Goal: Task Accomplishment & Management: Use online tool/utility

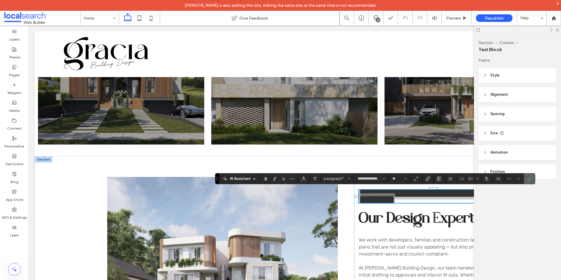
click at [531, 180] on icon "Confirm" at bounding box center [529, 178] width 5 height 5
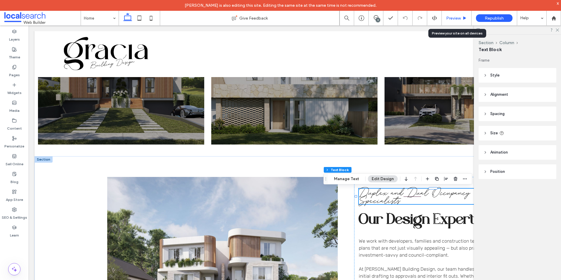
click at [458, 18] on span "Preview" at bounding box center [453, 18] width 15 height 5
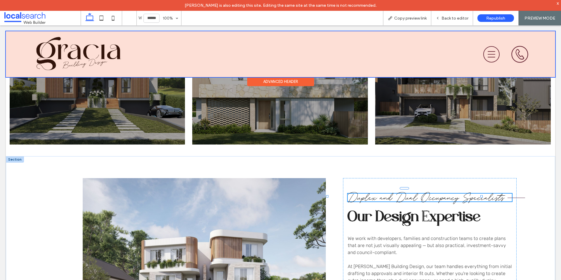
scroll to position [608, 0]
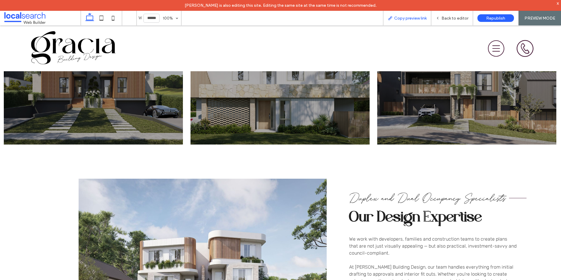
click at [422, 19] on span "Copy preview link" at bounding box center [410, 18] width 32 height 5
click at [460, 15] on div "Back to editor" at bounding box center [452, 18] width 42 height 15
click at [453, 16] on span "Back to editor" at bounding box center [454, 18] width 27 height 5
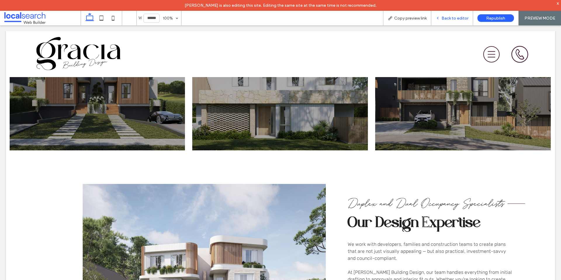
scroll to position [614, 0]
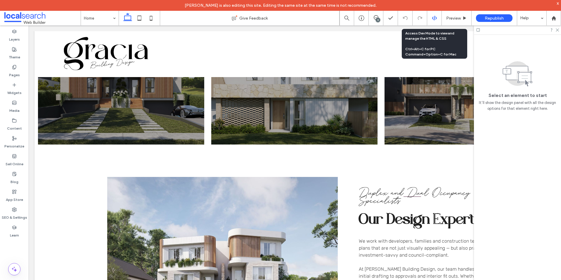
click at [436, 18] on use at bounding box center [434, 18] width 5 height 5
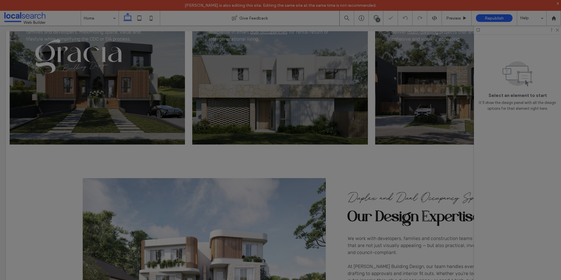
scroll to position [0, 0]
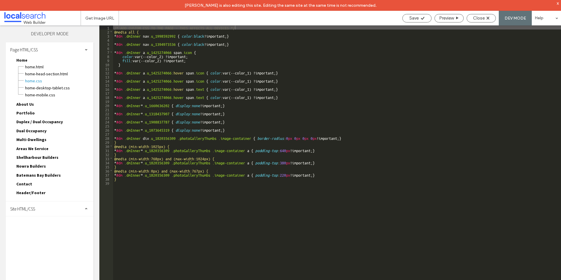
click at [67, 53] on div "Page HTML/CSS" at bounding box center [50, 49] width 88 height 15
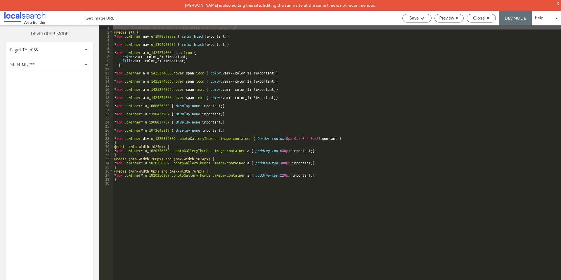
click at [61, 75] on div "Page HTML/CSS Home Home.html Home-head-section.html Home.css Home-desktop-table…" at bounding box center [50, 161] width 88 height 239
drag, startPoint x: 60, startPoint y: 66, endPoint x: 59, endPoint y: 77, distance: 11.7
click at [60, 65] on div "Site HTML/CSS" at bounding box center [50, 64] width 88 height 15
click at [52, 93] on div "site-theme.css" at bounding box center [60, 96] width 66 height 7
click at [55, 90] on span "site.css" at bounding box center [60, 90] width 66 height 6
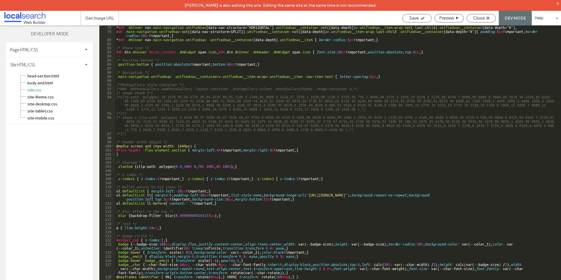
scroll to position [377, 0]
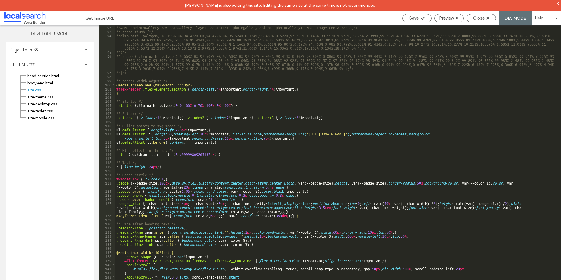
click at [170, 232] on div "/*#dm .dmPhotoGallery.newPhotoGallery .layout-container .photogallery-column .p…" at bounding box center [335, 162] width 441 height 274
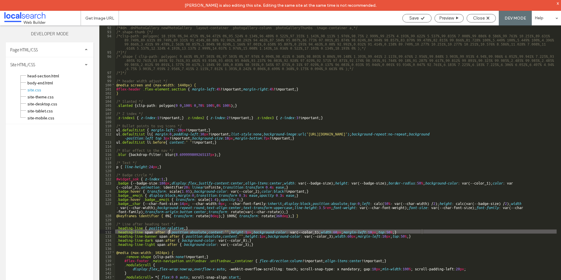
click at [187, 227] on div "/*#dm .dmPhotoGallery.newPhotoGallery .layout-container .photogallery-column .p…" at bounding box center [335, 162] width 441 height 274
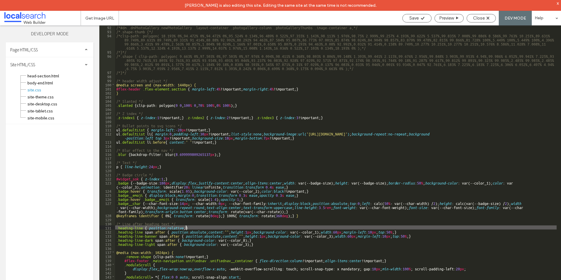
click at [184, 228] on div "/*#dm .dmPhotoGallery.newPhotoGallery .layout-container .photogallery-column .p…" at bounding box center [335, 162] width 441 height 274
click at [185, 227] on div "/*#dm .dmPhotoGallery.newPhotoGallery .layout-container .photogallery-column .p…" at bounding box center [335, 162] width 441 height 274
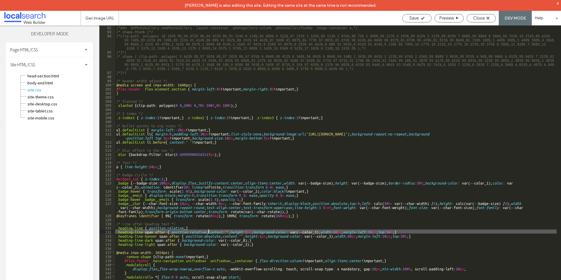
click at [223, 237] on div "/*#dm .dmPhotoGallery.newPhotoGallery .layout-container .photogallery-column .p…" at bounding box center [335, 162] width 441 height 274
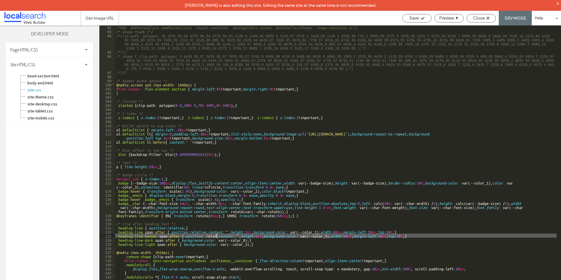
type textarea "**"
click at [484, 18] on span "Close" at bounding box center [479, 17] width 12 height 5
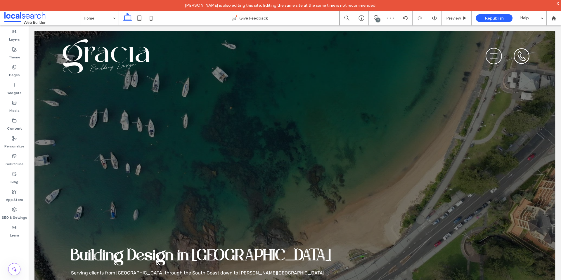
scroll to position [0, 0]
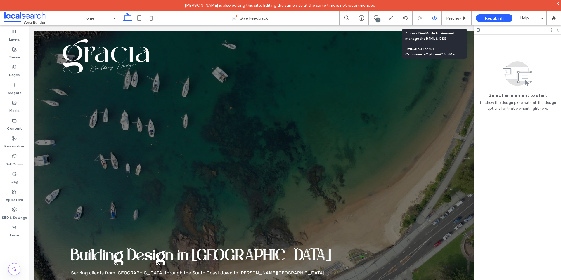
click at [434, 20] on use at bounding box center [434, 18] width 5 height 5
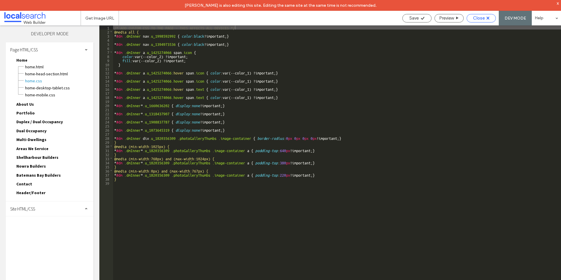
click at [485, 18] on div "Close" at bounding box center [481, 17] width 29 height 5
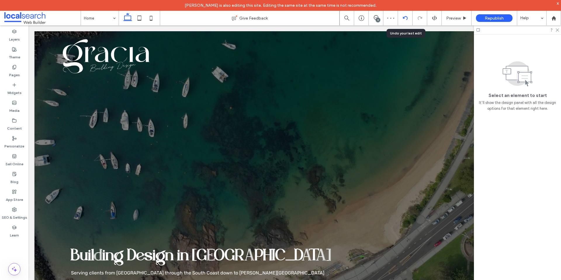
click at [408, 20] on div at bounding box center [405, 18] width 14 height 5
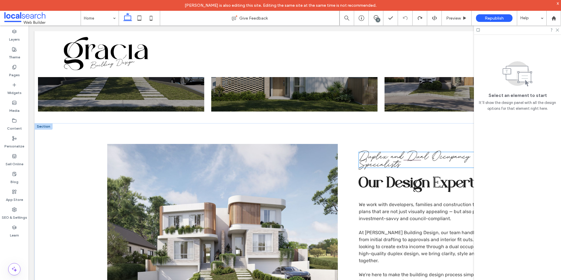
scroll to position [701, 0]
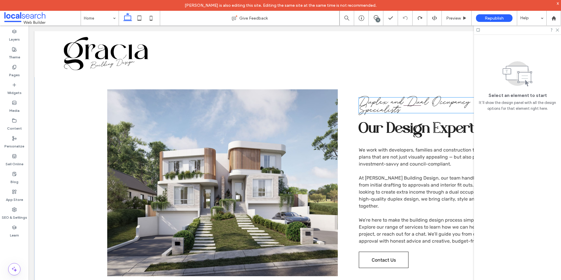
click at [392, 109] on span "Duplex and Dual Occupancy Specialists" at bounding box center [415, 105] width 112 height 21
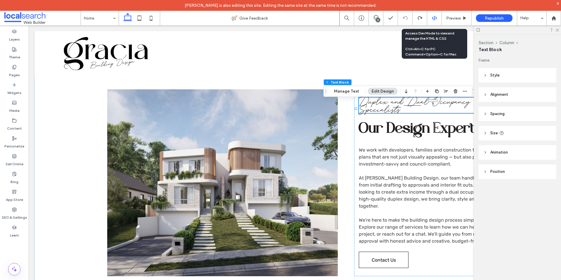
click at [436, 19] on icon at bounding box center [434, 17] width 5 height 5
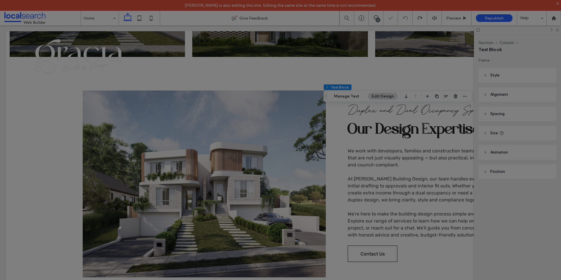
scroll to position [0, 0]
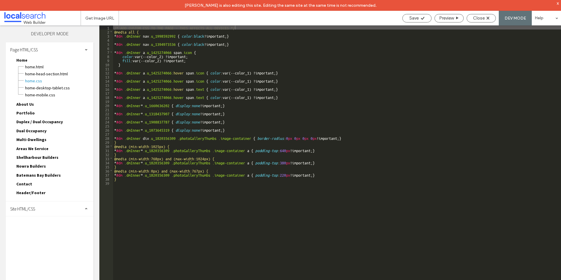
click at [70, 45] on div "Page HTML/CSS" at bounding box center [50, 49] width 88 height 15
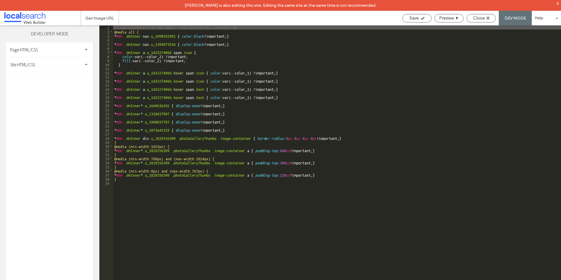
click at [65, 66] on div "Site HTML/CSS" at bounding box center [50, 64] width 88 height 15
click at [64, 90] on span "site.css" at bounding box center [60, 90] width 66 height 6
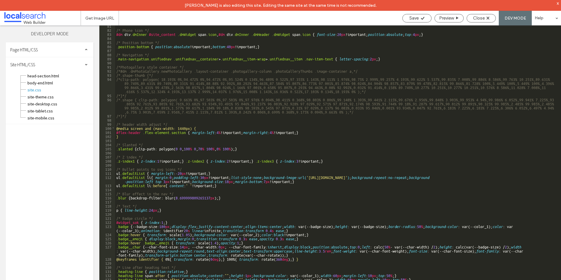
scroll to position [377, 0]
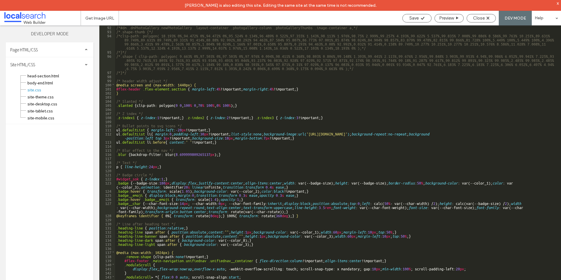
click at [194, 242] on div "/*#dm .dmPhotoGallery.newPhotoGallery .layout-container .photogallery-column .p…" at bounding box center [335, 162] width 441 height 274
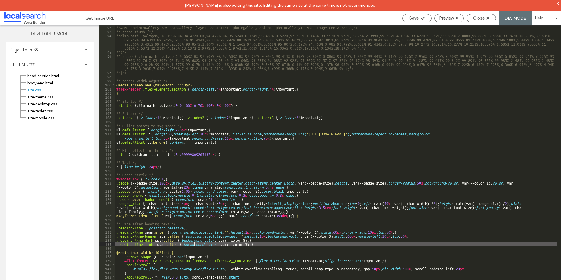
click at [230, 235] on div "/*#dm .dmPhotoGallery.newPhotoGallery .layout-container .photogallery-column .p…" at bounding box center [335, 162] width 441 height 274
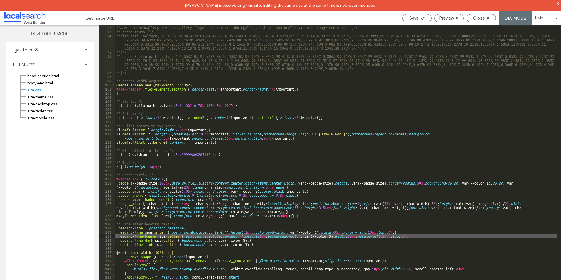
click at [187, 230] on div "/*#dm .dmPhotoGallery.newPhotoGallery .layout-container .photogallery-column .p…" at bounding box center [335, 162] width 441 height 274
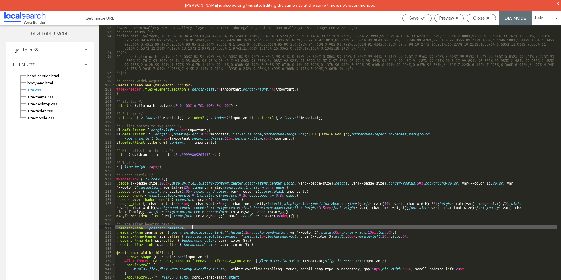
click at [195, 229] on div "/*#dm .dmPhotoGallery.newPhotoGallery .layout-container .photogallery-column .p…" at bounding box center [335, 162] width 441 height 274
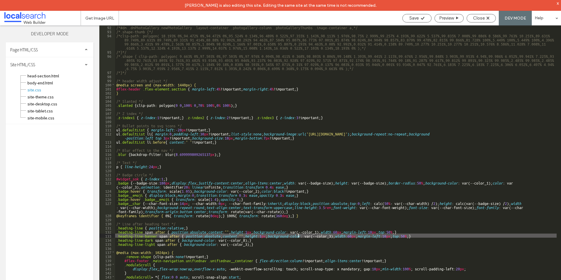
click at [299, 235] on div "/*#dm .dmPhotoGallery.newPhotoGallery .layout-container .photogallery-column .p…" at bounding box center [335, 162] width 441 height 274
click at [349, 234] on div "/*#dm .dmPhotoGallery.newPhotoGallery .layout-container .photogallery-column .p…" at bounding box center [335, 162] width 441 height 274
click at [388, 232] on div "/*#dm .dmPhotoGallery.newPhotoGallery .layout-container .photogallery-column .p…" at bounding box center [335, 162] width 441 height 274
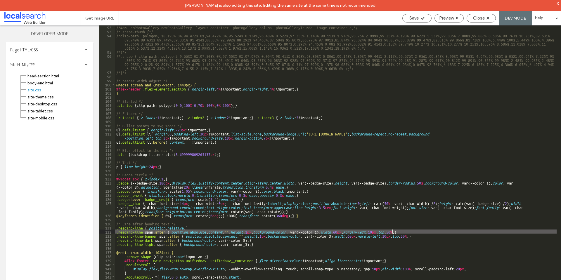
click at [392, 232] on div "/*#dm .dmPhotoGallery.newPhotoGallery .layout-container .photogallery-column .p…" at bounding box center [335, 162] width 441 height 274
type textarea "**"
click at [480, 20] on span "Close" at bounding box center [479, 17] width 12 height 5
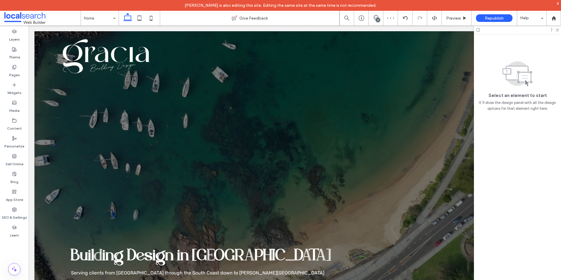
scroll to position [0, 0]
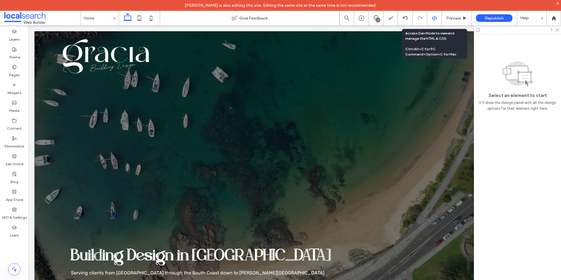
click at [431, 19] on div at bounding box center [434, 17] width 14 height 5
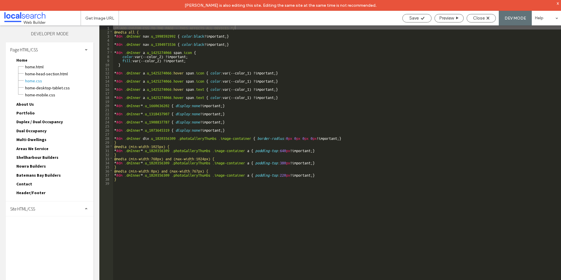
click at [63, 47] on div "Page HTML/CSS" at bounding box center [50, 49] width 88 height 15
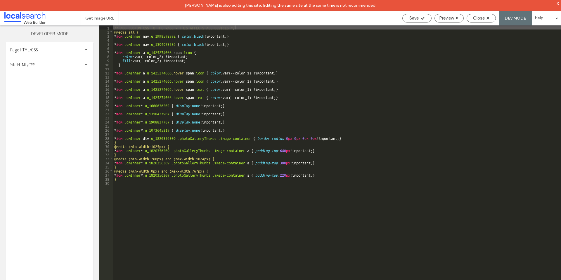
click at [62, 57] on div "Page HTML/CSS Home Home.html Home-head-section.html Home.css Home-desktop-table…" at bounding box center [50, 49] width 88 height 15
click at [59, 68] on div "Site HTML/CSS" at bounding box center [50, 64] width 88 height 15
click at [53, 87] on span "site.css" at bounding box center [60, 90] width 66 height 6
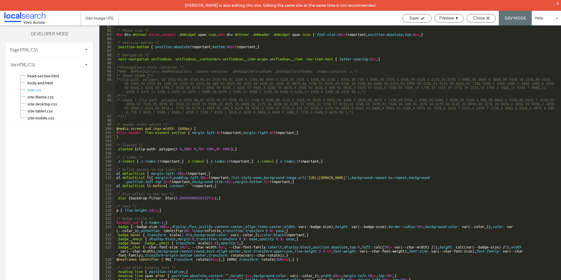
scroll to position [377, 0]
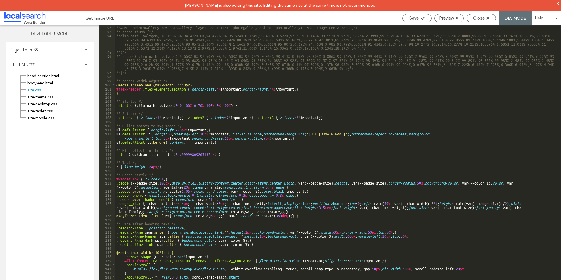
click at [417, 223] on div "/*#dm .dmPhotoGallery.newPhotoGallery .layout-container .photogallery-column .p…" at bounding box center [335, 162] width 441 height 274
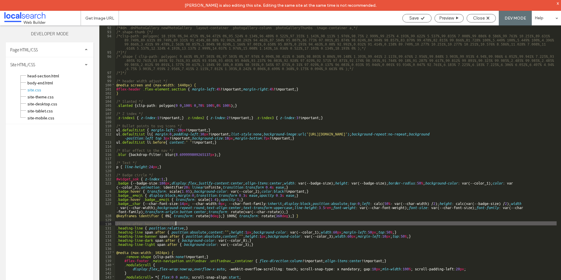
click at [415, 241] on div "/*#dm .dmPhotoGallery.newPhotoGallery .layout-container .photogallery-column .p…" at bounding box center [335, 162] width 441 height 274
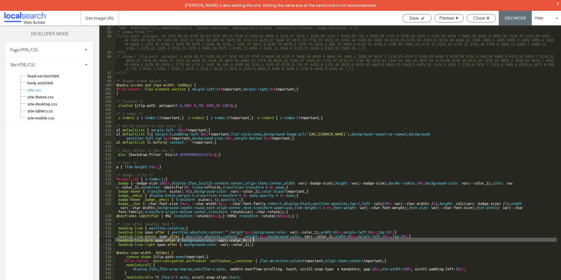
click at [407, 230] on div "/*#dm .dmPhotoGallery.newPhotoGallery .layout-container .photogallery-column .p…" at bounding box center [335, 162] width 441 height 274
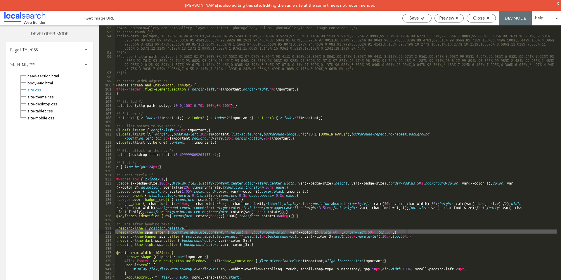
click at [391, 234] on div "/*#dm .dmPhotoGallery.newPhotoGallery .layout-container .photogallery-column .p…" at bounding box center [335, 162] width 441 height 274
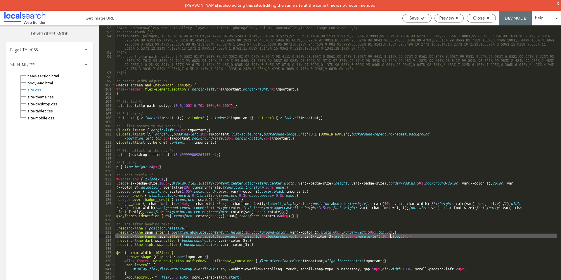
click at [401, 230] on div "/*#dm .dmPhotoGallery.newPhotoGallery .layout-container .photogallery-column .p…" at bounding box center [335, 162] width 441 height 274
click at [414, 234] on div "/*#dm .dmPhotoGallery.newPhotoGallery .layout-container .photogallery-column .p…" at bounding box center [335, 162] width 441 height 274
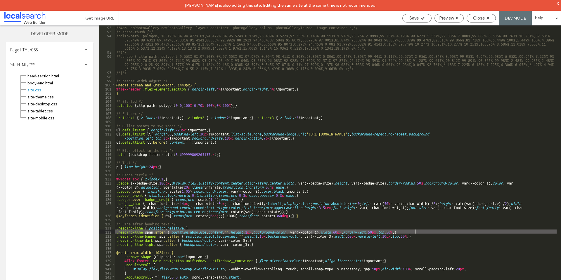
click at [414, 232] on div "/*#dm .dmPhotoGallery.newPhotoGallery .layout-container .photogallery-column .p…" at bounding box center [335, 162] width 441 height 274
click at [419, 232] on div "/*#dm .dmPhotoGallery.newPhotoGallery .layout-container .photogallery-column .p…" at bounding box center [335, 162] width 441 height 274
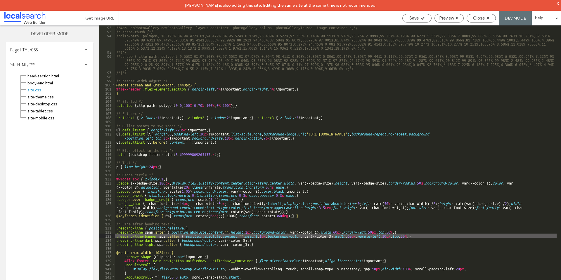
click at [405, 235] on div "/*#dm .dmPhotoGallery.newPhotoGallery .layout-container .photogallery-column .p…" at bounding box center [335, 162] width 441 height 274
click at [410, 231] on div "/*#dm .dmPhotoGallery.newPhotoGallery .layout-container .photogallery-column .p…" at bounding box center [335, 162] width 441 height 274
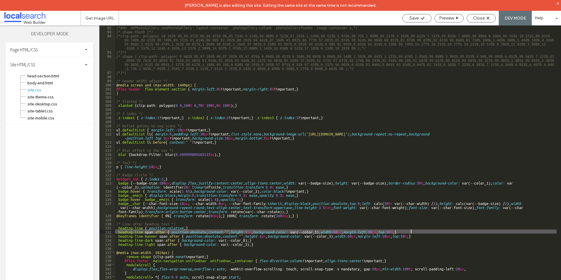
click at [415, 234] on div "/*#dm .dmPhotoGallery.newPhotoGallery .layout-container .photogallery-column .p…" at bounding box center [335, 162] width 441 height 274
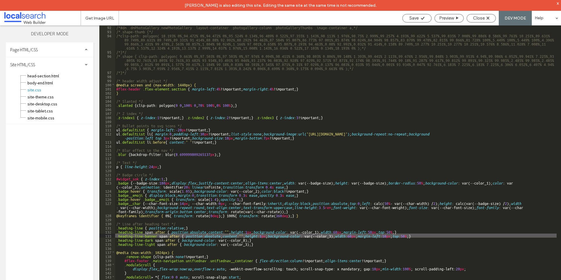
click at [394, 231] on div "/*#dm .dmPhotoGallery.newPhotoGallery .layout-container .photogallery-column .p…" at bounding box center [335, 162] width 441 height 274
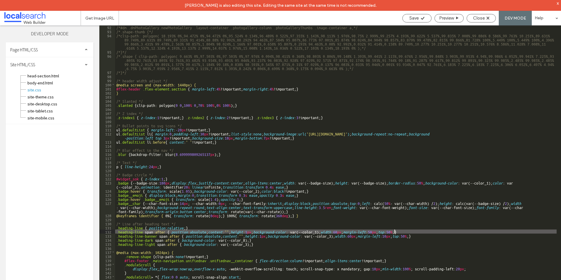
click at [410, 231] on div "/*#dm .dmPhotoGallery.newPhotoGallery .layout-container .photogallery-column .p…" at bounding box center [335, 162] width 441 height 274
click at [414, 232] on div "/*#dm .dmPhotoGallery.newPhotoGallery .layout-container .photogallery-column .p…" at bounding box center [335, 162] width 441 height 274
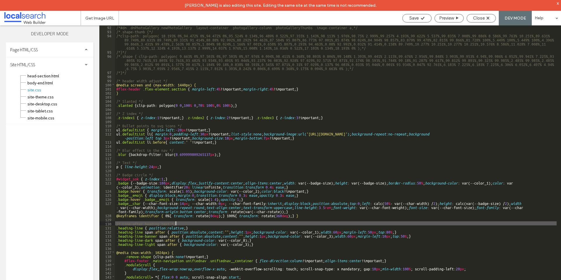
click at [415, 225] on div "/*#dm .dmPhotoGallery.newPhotoGallery .layout-container .photogallery-column .p…" at bounding box center [335, 162] width 441 height 274
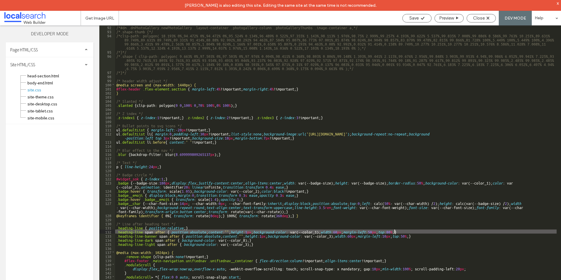
click at [395, 233] on div "/*#dm .dmPhotoGallery.newPhotoGallery .layout-container .photogallery-column .p…" at bounding box center [335, 162] width 441 height 274
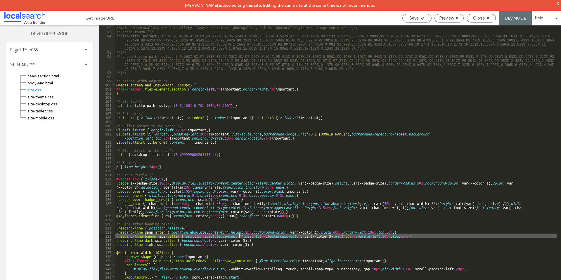
click at [238, 234] on div "/*#dm .dmPhotoGallery.newPhotoGallery .layout-container .photogallery-column .p…" at bounding box center [335, 162] width 441 height 274
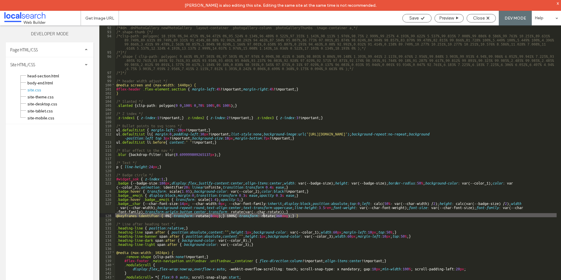
click at [264, 214] on div "/*#dm .dmPhotoGallery.newPhotoGallery .layout-container .photogallery-column .p…" at bounding box center [335, 162] width 441 height 274
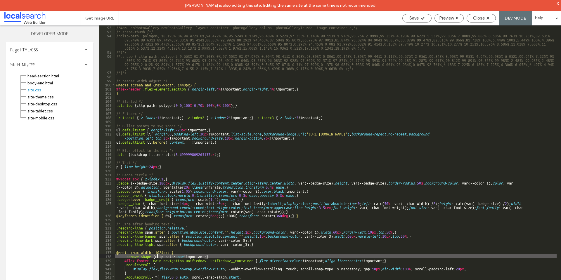
click at [158, 256] on div "/*#dm .dmPhotoGallery.newPhotoGallery .layout-container .photogallery-column .p…" at bounding box center [335, 162] width 441 height 274
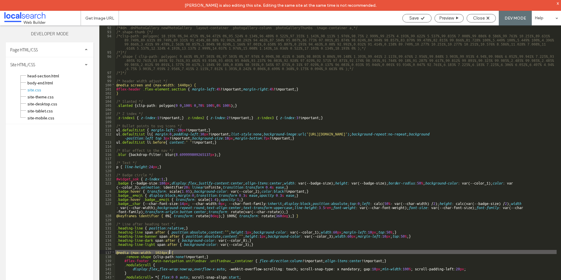
click at [170, 251] on div "/*#dm .dmPhotoGallery.newPhotoGallery .layout-container .photogallery-column .p…" at bounding box center [335, 162] width 441 height 274
click at [161, 252] on div "/*#dm .dmPhotoGallery.newPhotoGallery .layout-container .photogallery-column .p…" at bounding box center [335, 162] width 441 height 274
click at [182, 85] on div "/*#dm .dmPhotoGallery.newPhotoGallery .layout-container .photogallery-column .p…" at bounding box center [335, 162] width 441 height 274
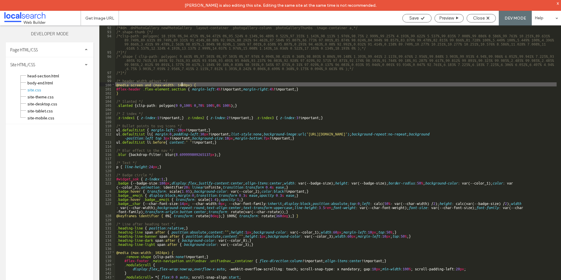
click at [169, 97] on div "/*#dm .dmPhotoGallery.newPhotoGallery .layout-container .photogallery-column .p…" at bounding box center [335, 162] width 441 height 274
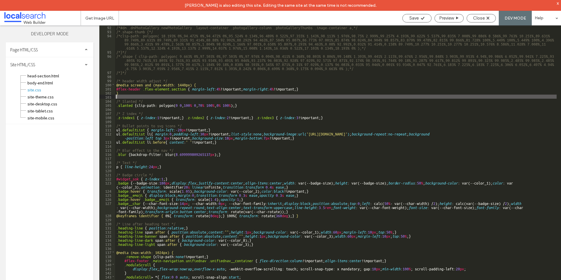
click at [165, 89] on div "/*#dm .dmPhotoGallery.newPhotoGallery .layout-container .photogallery-column .p…" at bounding box center [335, 162] width 441 height 274
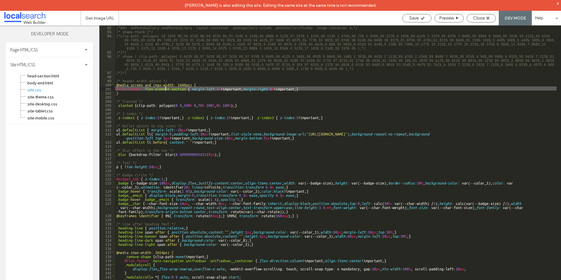
click at [309, 91] on div "/*#dm .dmPhotoGallery.newPhotoGallery .layout-container .photogallery-column .p…" at bounding box center [335, 162] width 441 height 274
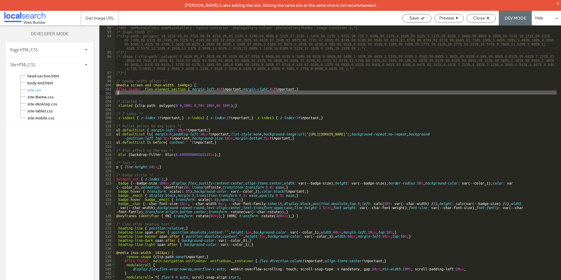
click at [315, 89] on div "/*#dm .dmPhotoGallery.newPhotoGallery .layout-container .photogallery-column .p…" at bounding box center [335, 162] width 441 height 274
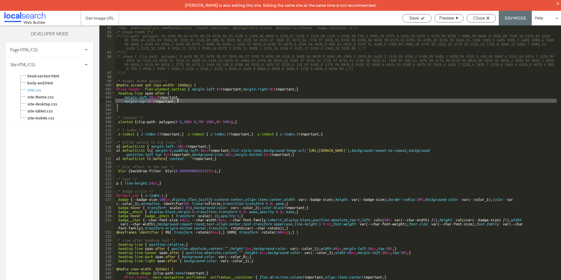
click at [127, 92] on div "/*#dm .dmPhotoGallery.newPhotoGallery .layout-container .photogallery-column .p…" at bounding box center [335, 162] width 441 height 274
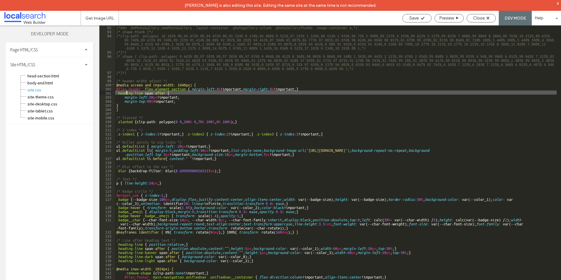
scroll to position [0, 0]
click at [121, 93] on div "/*#dm .dmPhotoGallery.newPhotoGallery .layout-container .photogallery-column .p…" at bounding box center [335, 162] width 441 height 274
click at [115, 94] on div "102" at bounding box center [107, 93] width 16 height 4
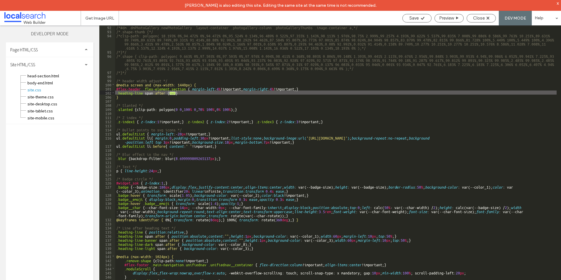
click at [142, 92] on div "/*#dm .dmPhotoGallery.newPhotoGallery .layout-container .photogallery-column .p…" at bounding box center [335, 162] width 441 height 274
click at [168, 93] on div "/*#dm .dmPhotoGallery.newPhotoGallery .layout-container .photogallery-column .p…" at bounding box center [335, 162] width 441 height 274
click at [172, 93] on span "..." at bounding box center [172, 93] width 6 height 3
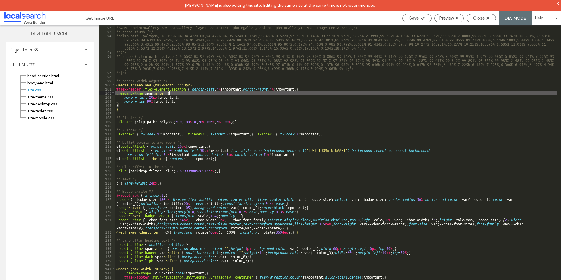
drag, startPoint x: 134, startPoint y: 95, endPoint x: 139, endPoint y: 95, distance: 5.3
click at [135, 95] on div "/*#dm .dmPhotoGallery.newPhotoGallery .layout-container .photogallery-column .p…" at bounding box center [335, 162] width 441 height 274
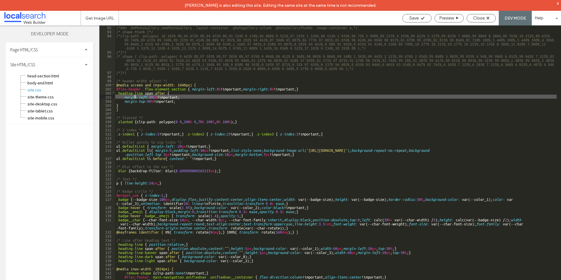
click at [143, 93] on div "/*#dm .dmPhotoGallery.newPhotoGallery .layout-container .photogallery-column .p…" at bounding box center [335, 162] width 441 height 274
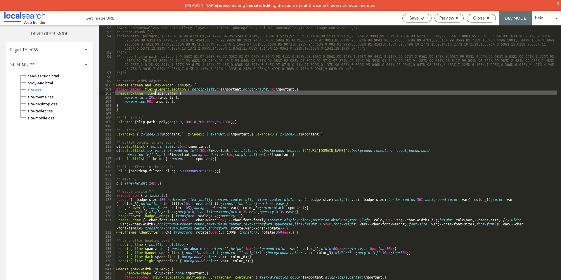
type textarea "**"
click at [483, 18] on span "Close" at bounding box center [479, 17] width 12 height 5
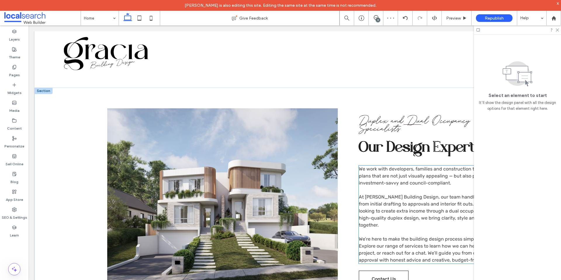
scroll to position [672, 0]
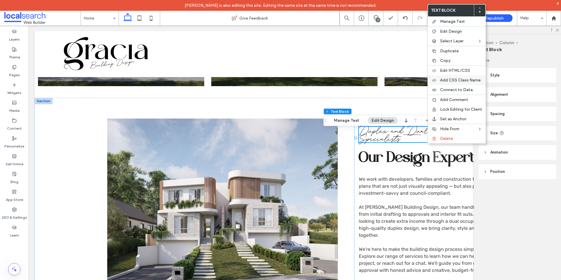
click at [467, 80] on span "Add CSS Class Name" at bounding box center [460, 80] width 41 height 5
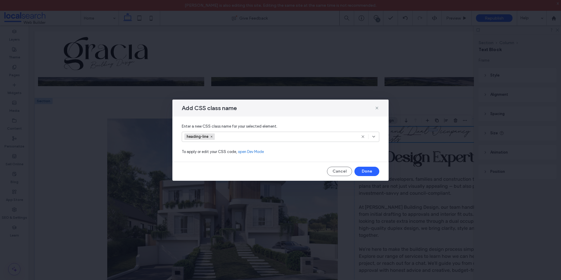
click at [267, 135] on div "heading-line" at bounding box center [273, 136] width 178 height 9
type input "*****"
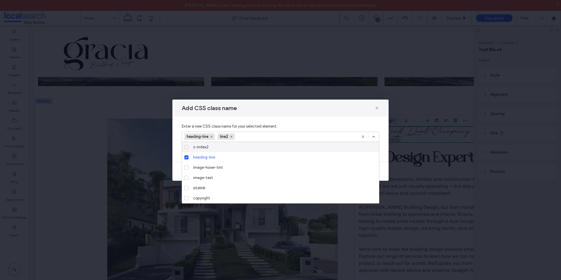
click at [375, 138] on icon at bounding box center [373, 136] width 5 height 5
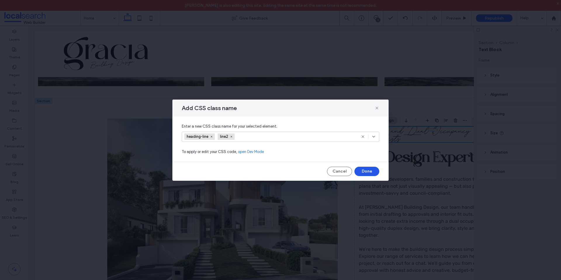
click at [370, 173] on button "Done" at bounding box center [366, 171] width 25 height 9
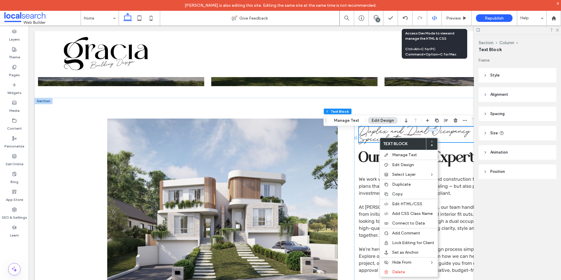
click at [433, 18] on icon at bounding box center [434, 17] width 5 height 5
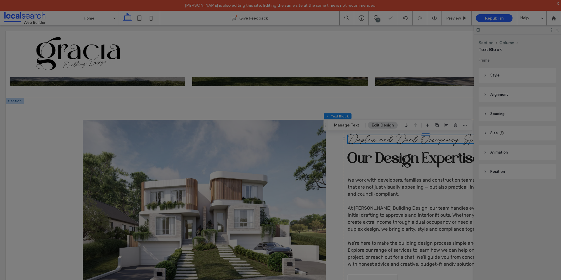
scroll to position [0, 0]
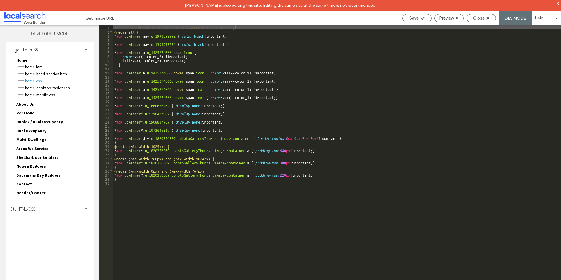
click at [88, 49] on div "Page HTML/CSS" at bounding box center [50, 49] width 88 height 15
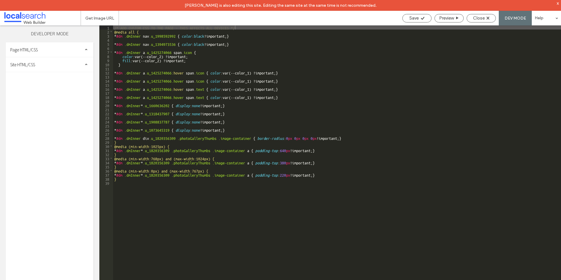
click at [78, 69] on div "Site HTML/CSS" at bounding box center [50, 64] width 88 height 15
click at [54, 89] on span "site.css" at bounding box center [60, 90] width 66 height 6
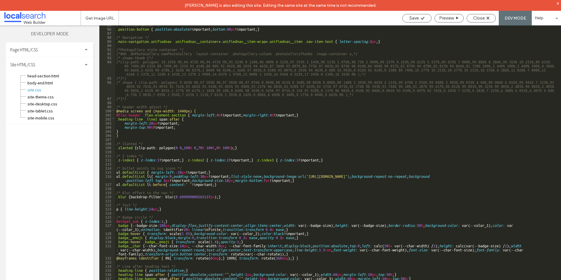
scroll to position [393, 0]
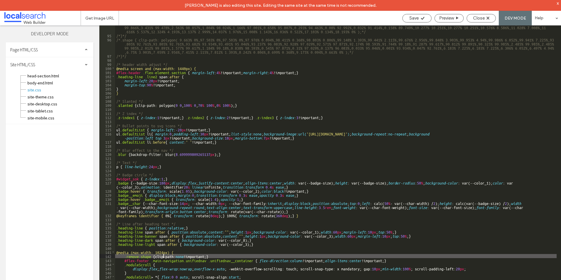
click at [164, 257] on div "/*clip-path: polygon( 18.193% 0%,94.472% 0%,94.472% 0%,95.524% 0.134%,96.489% 0…" at bounding box center [335, 160] width 441 height 286
click at [175, 236] on div "/*clip-path: polygon( 18.193% 0%,94.472% 0%,94.472% 0%,95.524% 0.134%,96.489% 0…" at bounding box center [335, 160] width 441 height 286
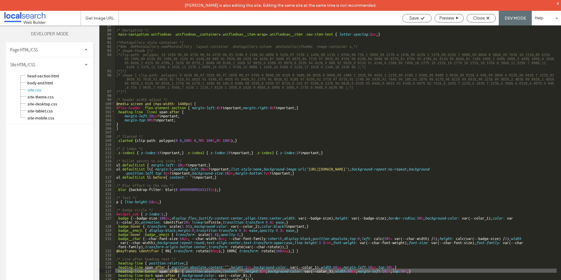
scroll to position [340, 0]
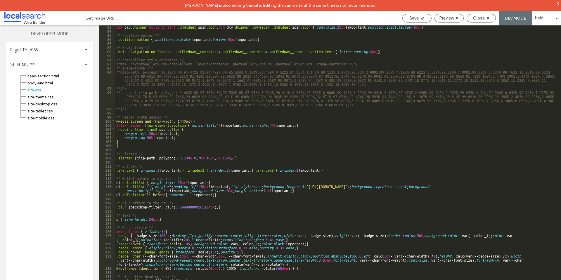
click at [174, 131] on div "#dm div .dmInner #site_content .dmWidget span .icon , #dm div .dmInner .dmHeade…" at bounding box center [335, 162] width 441 height 274
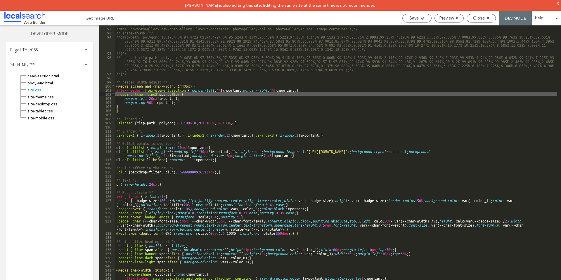
scroll to position [393, 0]
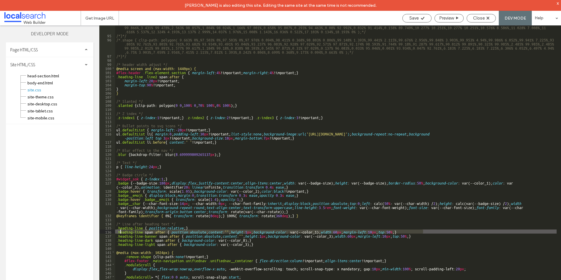
drag, startPoint x: 427, startPoint y: 231, endPoint x: 120, endPoint y: 231, distance: 306.8
click at [120, 231] on div "/*clip-path: polygon( 18.193% 0%,94.472% 0%,94.472% 0%,95.524% 0.134%,96.489% 0…" at bounding box center [335, 160] width 441 height 286
click at [176, 228] on div "/*clip-path: polygon( 18.193% 0%,94.472% 0%,94.472% 0%,95.524% 0.134%,96.489% 0…" at bounding box center [335, 160] width 441 height 286
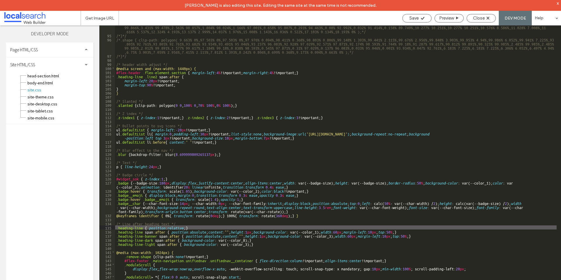
click at [186, 231] on div "/*clip-path: polygon( 18.193% 0%,94.472% 0%,94.472% 0%,95.524% 0.134%,96.489% 0…" at bounding box center [335, 160] width 441 height 286
drag, startPoint x: 195, startPoint y: 227, endPoint x: 116, endPoint y: 227, distance: 79.8
click at [116, 227] on div "/*clip-path: polygon( 18.193% 0%,94.472% 0%,94.472% 0%,95.524% 0.134%,96.489% 0…" at bounding box center [335, 160] width 441 height 286
click at [182, 87] on div "/*clip-path: polygon( 18.193% 0%,94.472% 0%,94.472% 0%,95.524% 0.134%,96.489% 0…" at bounding box center [335, 160] width 441 height 286
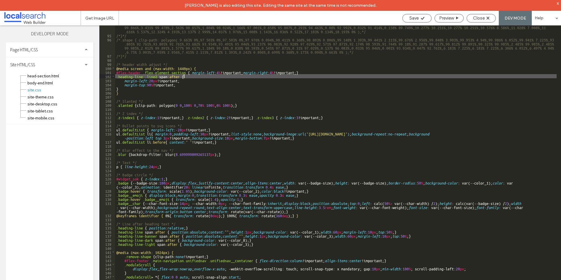
click at [195, 77] on div "/*clip-path: polygon( 18.193% 0%,94.472% 0%,94.472% 0%,95.524% 0.134%,96.489% 0…" at bounding box center [335, 160] width 441 height 286
click at [319, 70] on div "/*clip-path: polygon( 18.193% 0%,94.472% 0%,94.472% 0%,95.524% 0.134%,96.489% 0…" at bounding box center [335, 160] width 441 height 286
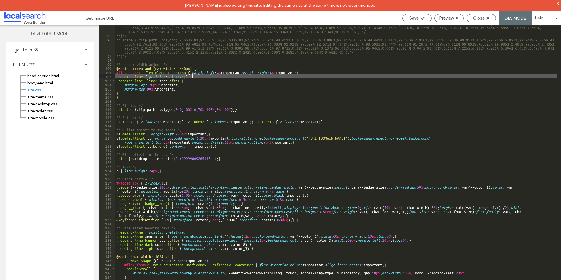
scroll to position [0, 0]
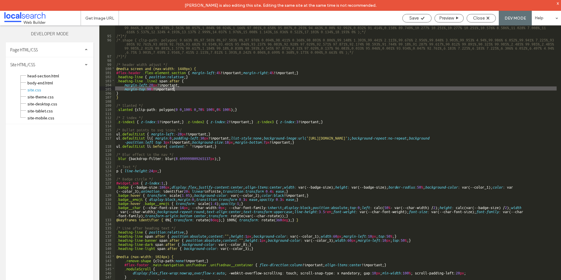
click at [174, 89] on div "/*clip-path: polygon( 18.193% 0%,94.472% 0%,94.472% 0%,95.524% 0.134%,96.489% 0…" at bounding box center [335, 160] width 441 height 286
click at [194, 89] on div "/*clip-path: polygon( 18.193% 0%,94.472% 0%,94.472% 0%,95.524% 0.134%,96.489% 0…" at bounding box center [335, 160] width 441 height 286
click at [171, 235] on div "/*clip-path: polygon( 18.193% 0%,94.472% 0%,94.472% 0%,95.524% 0.134%,96.489% 0…" at bounding box center [335, 160] width 441 height 286
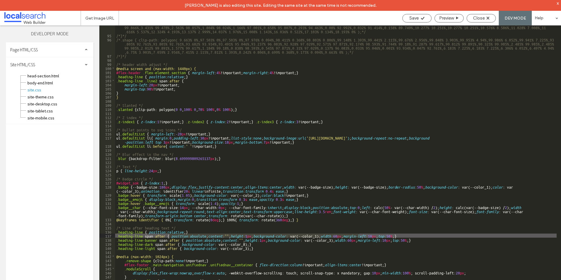
drag, startPoint x: 169, startPoint y: 236, endPoint x: 359, endPoint y: 235, distance: 189.6
click at [359, 235] on div "/*clip-path: polygon( 18.193% 0%,94.472% 0%,94.472% 0%,95.524% 0.134%,96.489% 0…" at bounding box center [335, 160] width 441 height 286
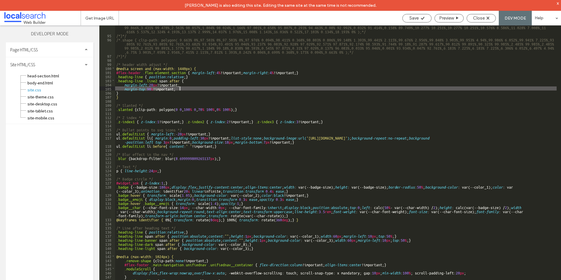
click at [191, 90] on div "/*clip-path: polygon( 18.193% 0%,94.472% 0%,94.472% 0%,95.524% 0.134%,96.489% 0…" at bounding box center [335, 160] width 441 height 286
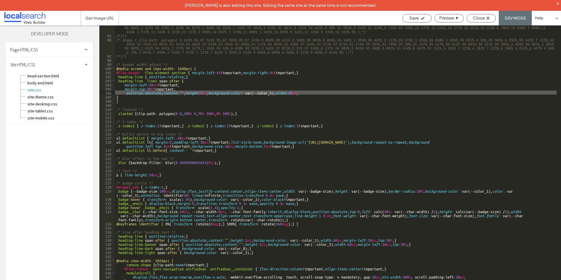
click at [191, 90] on div "/*clip-path: polygon( 18.193% 0%,94.472% 0%,94.472% 0%,95.524% 0.134%,96.489% 0…" at bounding box center [335, 160] width 441 height 286
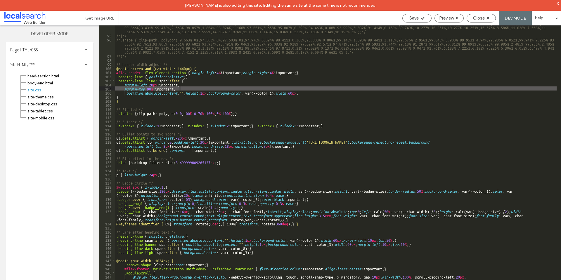
click at [190, 89] on div "/*clip-path: polygon( 18.193% 0%,94.472% 0%,94.472% 0%,95.524% 0.134%,96.489% 0…" at bounding box center [335, 160] width 441 height 286
click at [193, 92] on div "/*clip-path: polygon( 18.193% 0%,94.472% 0%,94.472% 0%,95.524% 0.134%,96.489% 0…" at bounding box center [335, 160] width 441 height 286
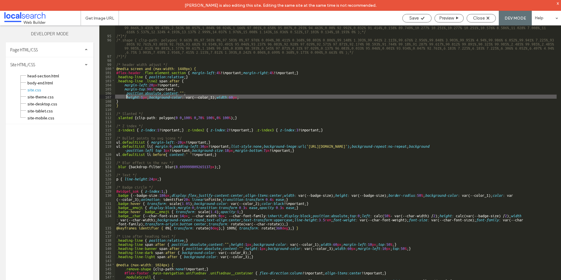
click at [186, 96] on div "/*clip-path: polygon( 18.193% 0%,94.472% 0%,94.472% 0%,95.524% 0.134%,96.489% 0…" at bounding box center [335, 160] width 441 height 286
click at [188, 97] on div "/*clip-path: polygon( 18.193% 0%,94.472% 0%,94.472% 0%,95.524% 0.134%,96.489% 0…" at bounding box center [335, 160] width 441 height 286
click at [186, 96] on div "/*clip-path: polygon( 18.193% 0%,94.472% 0%,94.472% 0%,95.524% 0.134%,96.489% 0…" at bounding box center [335, 160] width 441 height 286
click at [188, 96] on div "/*clip-path: polygon( 18.193% 0%,94.472% 0%,94.472% 0%,95.524% 0.134%,96.489% 0…" at bounding box center [335, 160] width 441 height 286
click at [150, 96] on div "/*clip-path: polygon( 18.193% 0%,94.472% 0%,94.472% 0%,95.524% 0.134%,96.489% 0…" at bounding box center [335, 160] width 441 height 286
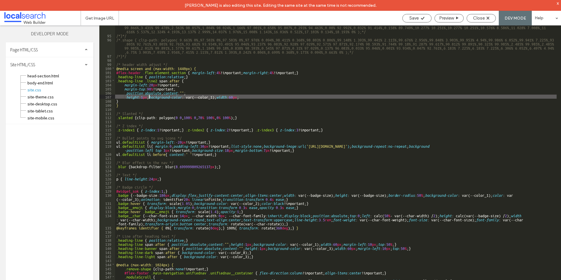
click at [152, 97] on div "/*clip-path: polygon( 18.193% 0%,94.472% 0%,94.472% 0%,95.524% 0.134%,96.489% 0…" at bounding box center [335, 160] width 441 height 286
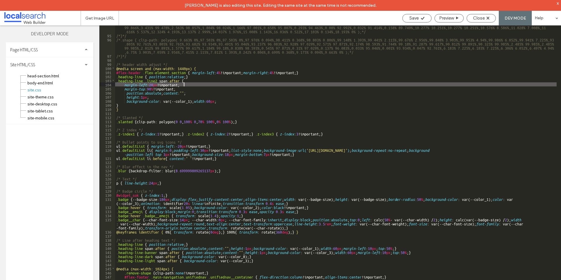
click at [192, 86] on div "/*clip-path: polygon( 18.193% 0%,94.472% 0%,94.472% 0%,95.524% 0.134%,96.489% 0…" at bounding box center [335, 160] width 441 height 286
click at [198, 93] on div "/*clip-path: polygon( 18.193% 0%,94.472% 0%,94.472% 0%,95.524% 0.134%,96.489% 0…" at bounding box center [335, 160] width 441 height 286
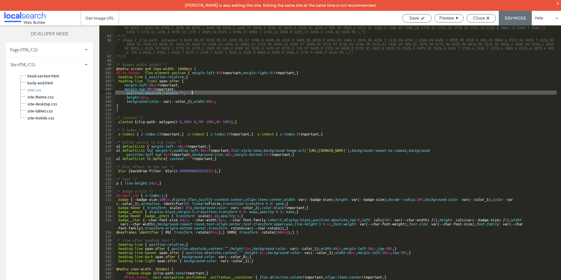
click at [191, 97] on div "/*clip-path: polygon( 18.193% 0%,94.472% 0%,94.472% 0%,95.524% 0.134%,96.489% 0…" at bounding box center [335, 160] width 441 height 286
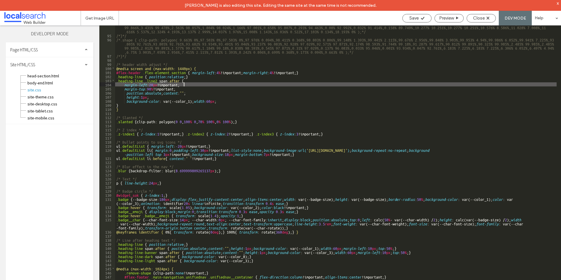
click at [206, 85] on div "/*clip-path: polygon( 18.193% 0%,94.472% 0%,94.472% 0%,95.524% 0.134%,96.489% 0…" at bounding box center [335, 160] width 441 height 286
click at [206, 77] on div "/*clip-path: polygon( 18.193% 0%,94.472% 0%,94.472% 0%,95.524% 0.134%,96.489% 0…" at bounding box center [335, 160] width 441 height 286
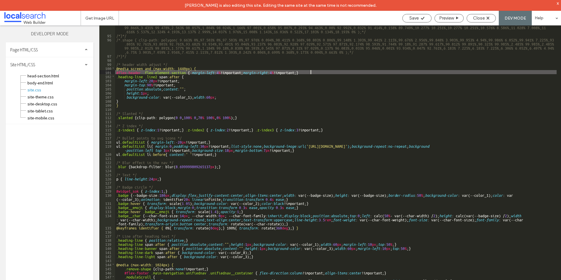
click at [194, 136] on div "/*clip-path: polygon( 18.193% 0%,94.472% 0%,94.472% 0%,95.524% 0.134%,96.489% 0…" at bounding box center [335, 160] width 441 height 286
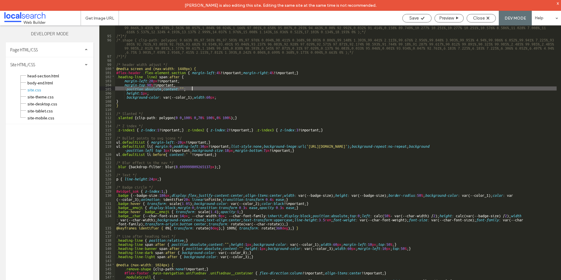
click at [193, 88] on div "/*clip-path: polygon( 18.193% 0%,94.472% 0%,94.472% 0%,95.524% 0.134%,96.489% 0…" at bounding box center [335, 160] width 441 height 286
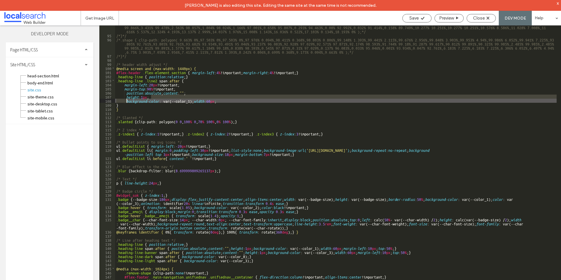
click at [187, 75] on div "/*clip-path: polygon( 18.193% 0%,94.472% 0%,94.472% 0%,95.524% 0.134%,96.489% 0…" at bounding box center [335, 160] width 441 height 286
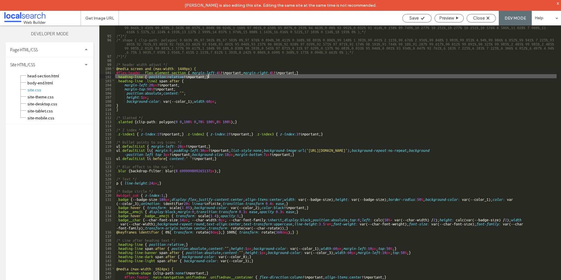
click at [189, 101] on div "/*clip-path: polygon( 18.193% 0%,94.472% 0%,94.472% 0%,95.524% 0.134%,96.489% 0…" at bounding box center [335, 160] width 441 height 286
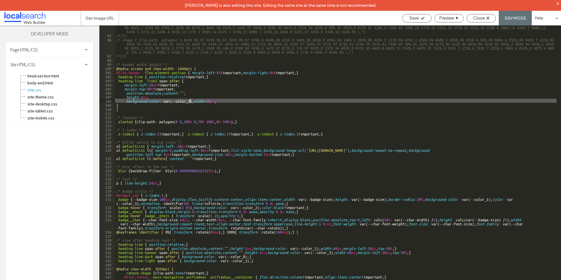
click at [185, 90] on div "/*clip-path: polygon( 18.193% 0%,94.472% 0%,94.472% 0%,95.524% 0.134%,96.489% 0…" at bounding box center [335, 160] width 441 height 286
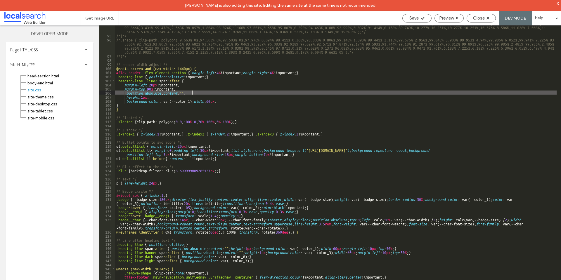
click at [193, 91] on div "/*clip-path: polygon( 18.193% 0%,94.472% 0%,94.472% 0%,95.524% 0.134%,96.489% 0…" at bounding box center [335, 160] width 441 height 286
click at [190, 92] on div "/*clip-path: polygon( 18.193% 0%,94.472% 0%,94.472% 0%,95.524% 0.134%,96.489% 0…" at bounding box center [335, 160] width 441 height 286
click at [150, 98] on div "/*clip-path: polygon( 18.193% 0%,94.472% 0%,94.472% 0%,95.524% 0.134%,96.489% 0…" at bounding box center [335, 160] width 441 height 286
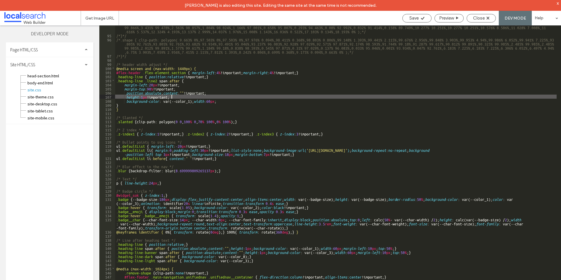
click at [220, 101] on div "/*clip-path: polygon( 18.193% 0%,94.472% 0%,94.472% 0%,95.524% 0.134%,96.489% 0…" at bounding box center [335, 160] width 441 height 286
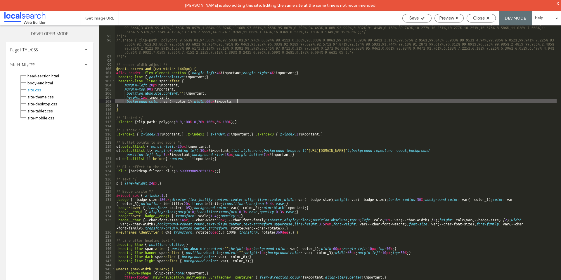
type textarea "**"
click at [486, 18] on div "Close" at bounding box center [481, 17] width 29 height 5
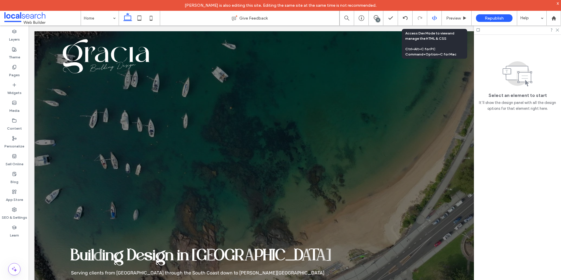
click at [434, 18] on icon at bounding box center [434, 17] width 5 height 5
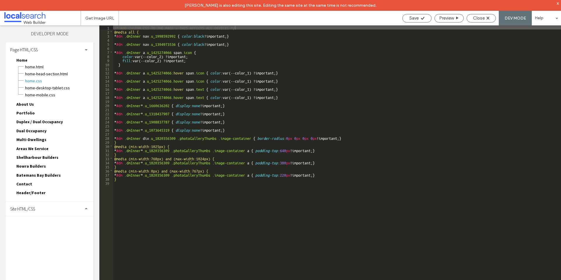
click at [60, 52] on div "Page HTML/CSS" at bounding box center [50, 49] width 88 height 15
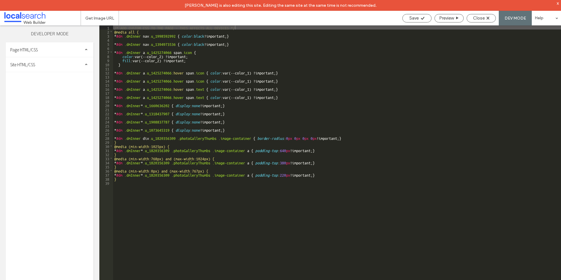
click at [61, 63] on div "Site HTML/CSS" at bounding box center [50, 64] width 88 height 15
click at [60, 87] on span "site.css" at bounding box center [60, 90] width 66 height 6
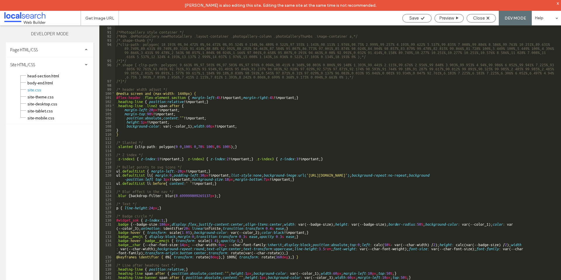
scroll to position [409, 0]
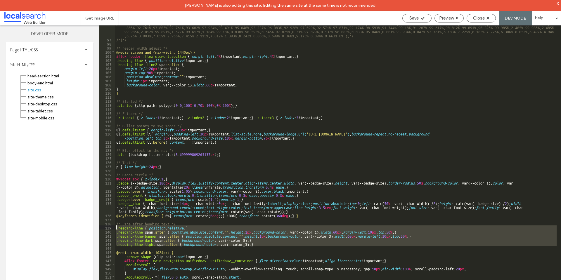
drag, startPoint x: 257, startPoint y: 246, endPoint x: 115, endPoint y: 228, distance: 142.5
click at [115, 228] on div "/*.shape { clip-path: polygon( 9.663% 0%,97.503% 0%,97.503% 0%,97.976% 0.094%,9…" at bounding box center [335, 164] width 441 height 286
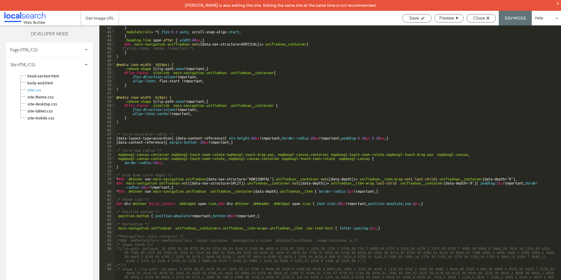
scroll to position [304, 0]
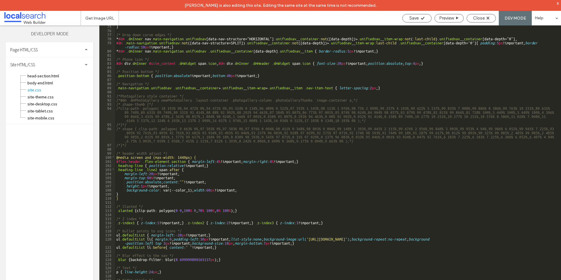
click at [129, 160] on div "} /* Drop down curve edges */ * #dm .dmInner nav .main-navigation.unifiednav [ …" at bounding box center [335, 163] width 441 height 278
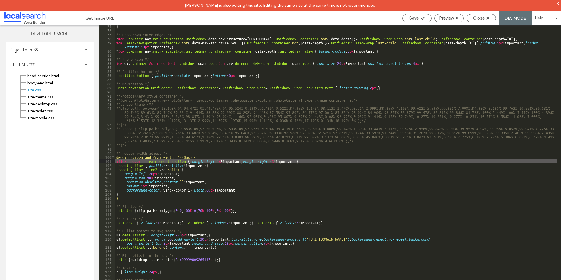
click at [155, 183] on div "} /* Drop down curve edges */ * #dm .dmInner nav .main-navigation.unifiednav [ …" at bounding box center [335, 163] width 441 height 278
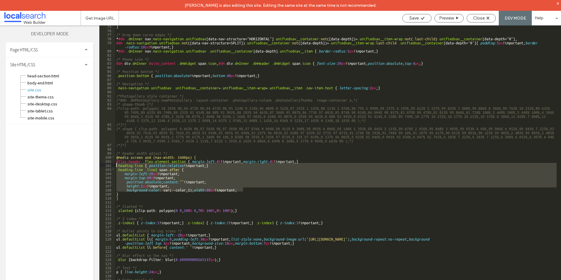
drag, startPoint x: 246, startPoint y: 190, endPoint x: 115, endPoint y: 165, distance: 133.1
click at [115, 165] on div "} /* Drop down curve edges */ * #dm .dmInner nav .main-navigation.unifiednav [ …" at bounding box center [335, 163] width 441 height 278
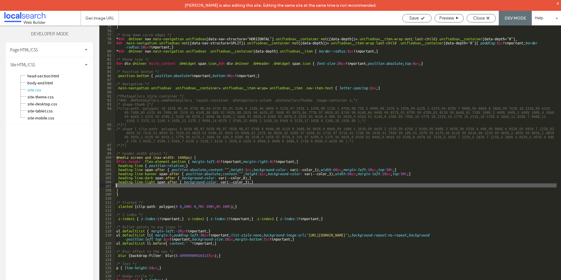
click at [211, 169] on div "} /* Drop down curve edges */ * #dm .dmInner nav .main-navigation.unifiednav [ …" at bounding box center [335, 161] width 441 height 274
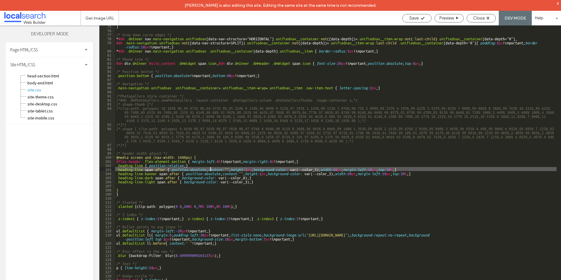
click at [170, 170] on div "} /* Drop down curve edges */ * #dm .dmInner nav .main-navigation.unifiednav [ …" at bounding box center [335, 161] width 441 height 274
click at [260, 172] on div "} /* Drop down curve edges */ * #dm .dmInner nav .main-navigation.unifiednav [ …" at bounding box center [335, 161] width 441 height 274
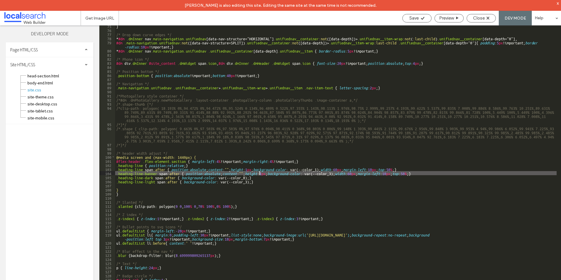
click at [406, 169] on div "} /* Drop down curve edges */ * #dm .dmInner nav .main-navigation.unifiednav [ …" at bounding box center [335, 161] width 441 height 274
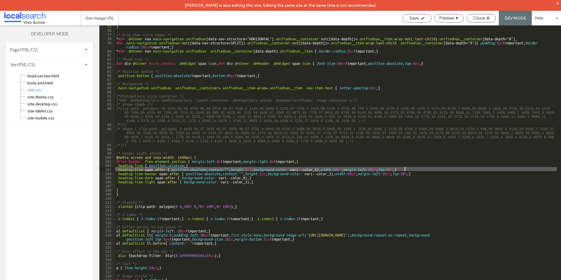
click at [417, 167] on div "} /* Drop down curve edges */ * #dm .dmInner nav .main-navigation.unifiednav [ …" at bounding box center [335, 161] width 441 height 274
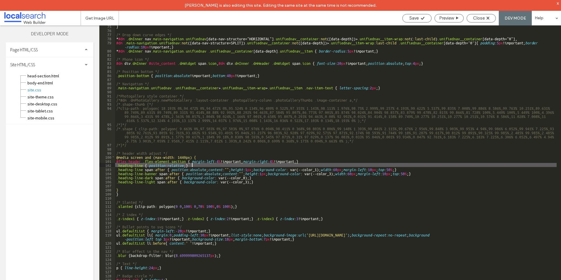
click at [416, 169] on div "} /* Drop down curve edges */ * #dm .dmInner nav .main-navigation.unifiednav [ …" at bounding box center [335, 161] width 441 height 274
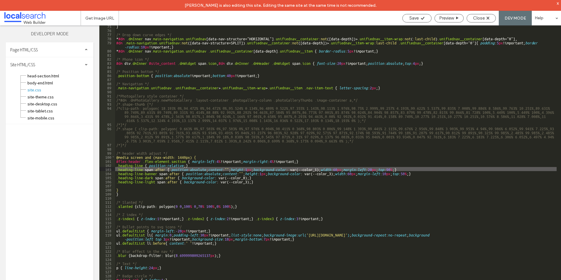
click at [141, 164] on div "} /* Drop down curve edges */ * #dm .dmInner nav .main-navigation.unifiednav [ …" at bounding box center [335, 161] width 441 height 274
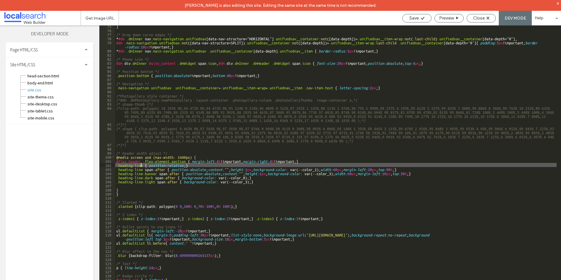
click at [141, 164] on div "} /* Drop down curve edges */ * #dm .dmInner nav .main-navigation.unifiednav [ …" at bounding box center [335, 161] width 441 height 274
click at [142, 164] on div "} /* Drop down curve edges */ * #dm .dmInner nav .main-navigation.unifiednav [ …" at bounding box center [335, 161] width 441 height 274
click at [115, 164] on div "} /* Drop down curve edges */ * #dm .dmInner nav .main-navigation.unifiednav [ …" at bounding box center [335, 161] width 441 height 274
click at [144, 164] on div "} /* Drop down curve edges */ * #dm .dmInner nav .main-navigation.unifiednav [ …" at bounding box center [335, 161] width 441 height 274
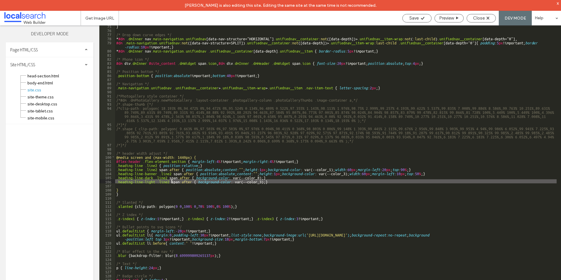
click at [307, 177] on div "} /* Drop down curve edges */ * #dm .dmInner nav .main-navigation.unifiednav [ …" at bounding box center [335, 161] width 441 height 274
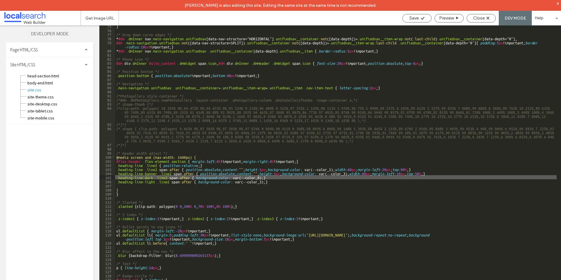
click at [176, 157] on div "} /* Drop down curve edges */ * #dm .dmInner nav .main-navigation.unifiednav [ …" at bounding box center [335, 161] width 441 height 274
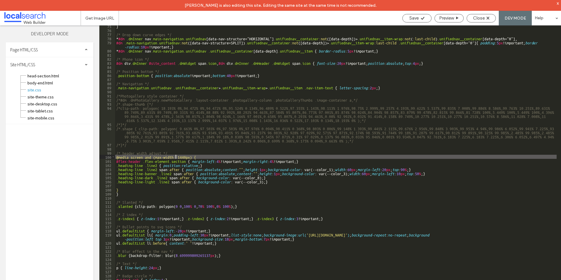
click at [183, 155] on div "} /* Drop down curve edges */ * #dm .dmInner nav .main-navigation.unifiednav [ …" at bounding box center [335, 161] width 441 height 274
click at [185, 157] on div "} /* Drop down curve edges */ * #dm .dmInner nav .main-navigation.unifiednav [ …" at bounding box center [335, 161] width 441 height 274
click at [185, 156] on div "} /* Drop down curve edges */ * #dm .dmInner nav .main-navigation.unifiednav [ …" at bounding box center [335, 161] width 441 height 274
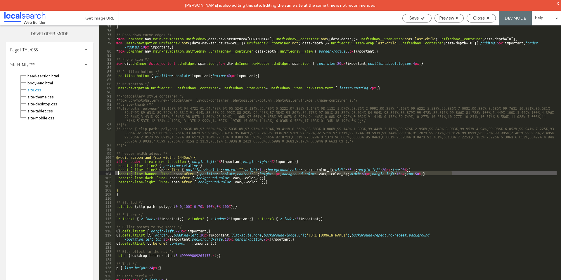
drag, startPoint x: 444, startPoint y: 174, endPoint x: 114, endPoint y: 173, distance: 330.2
click at [114, 173] on div "** 75 76 77 78 79 80 81 82 83 84 85 86 87 88 89 90 91 92 93 94 95 96 97 98 99 1…" at bounding box center [330, 158] width 462 height 266
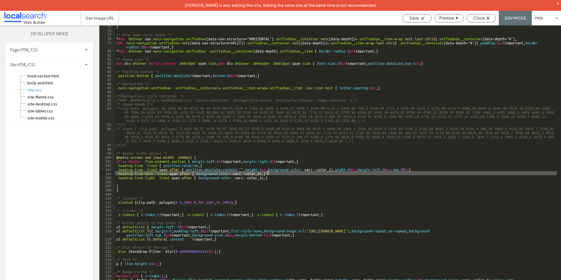
click at [287, 175] on div "} /* Drop down curve edges */ * #dm .dmInner nav .main-navigation.unifiednav [ …" at bounding box center [335, 161] width 441 height 274
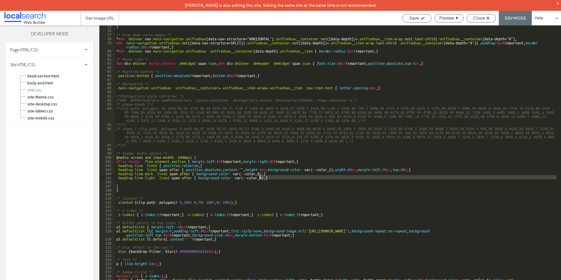
drag, startPoint x: 284, startPoint y: 179, endPoint x: 256, endPoint y: 176, distance: 28.9
click at [256, 176] on div "} /* Drop down curve edges */ * #dm .dmInner nav .main-navigation.unifiednav [ …" at bounding box center [335, 161] width 441 height 274
click at [315, 176] on div "} /* Drop down curve edges */ * #dm .dmInner nav .main-navigation.unifiednav [ …" at bounding box center [335, 158] width 441 height 266
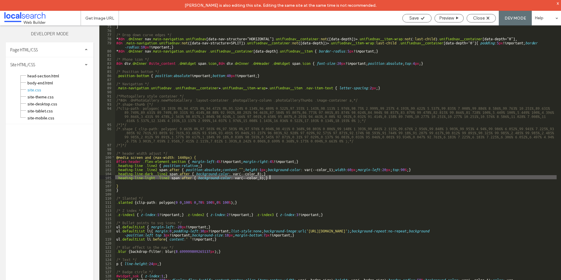
click at [446, 171] on div "} /* Drop down curve edges */ * #dm .dmInner nav .main-navigation.unifiednav [ …" at bounding box center [335, 161] width 441 height 274
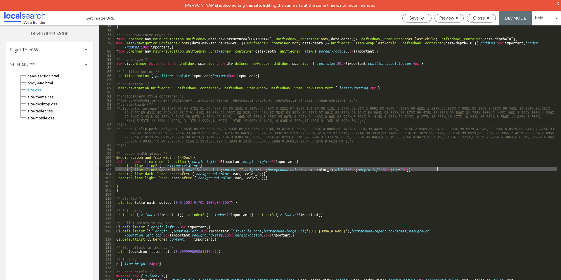
click at [429, 170] on div "} /* Drop down curve edges */ * #dm .dmInner nav .main-navigation.unifiednav [ …" at bounding box center [335, 161] width 441 height 274
click at [206, 171] on div "} /* Drop down curve edges */ * #dm .dmInner nav .main-navigation.unifiednav [ …" at bounding box center [335, 161] width 441 height 274
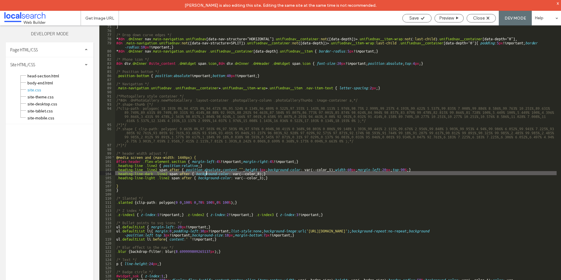
click at [216, 165] on div "} /* Drop down curve edges */ * #dm .dmInner nav .main-navigation.unifiednav [ …" at bounding box center [335, 161] width 441 height 274
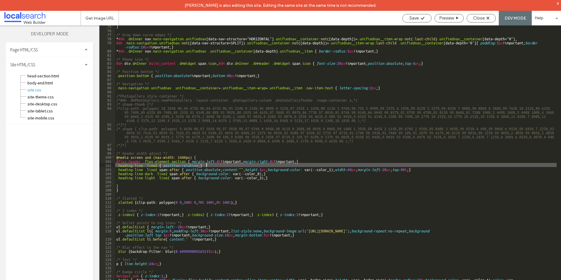
click at [220, 169] on div "} /* Drop down curve edges */ * #dm .dmInner nav .main-navigation.unifiednav [ …" at bounding box center [335, 161] width 441 height 274
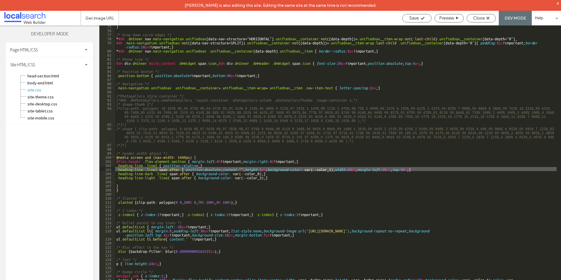
click at [221, 169] on div "} /* Drop down curve edges */ * #dm .dmInner nav .main-navigation.unifiednav [ …" at bounding box center [335, 161] width 441 height 274
click at [222, 169] on div "} /* Drop down curve edges */ * #dm .dmInner nav .main-navigation.unifiednav [ …" at bounding box center [335, 161] width 441 height 274
click at [431, 169] on div "} /* Drop down curve edges */ * #dm .dmInner nav .main-navigation.unifiednav [ …" at bounding box center [335, 161] width 441 height 274
drag, startPoint x: 430, startPoint y: 170, endPoint x: 410, endPoint y: 170, distance: 20.2
click at [410, 170] on div "} /* Drop down curve edges */ * #dm .dmInner nav .main-navigation.unifiednav [ …" at bounding box center [335, 161] width 441 height 274
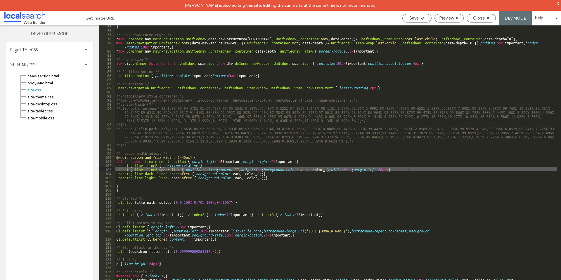
click at [309, 192] on div "} /* Drop down curve edges */ * #dm .dmInner nav .main-navigation.unifiednav [ …" at bounding box center [335, 161] width 441 height 274
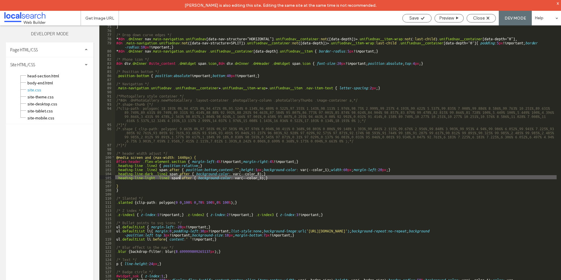
click at [180, 175] on div "} /* Drop down curve edges */ * #dm .dmInner nav .main-navigation.unifiednav [ …" at bounding box center [335, 161] width 441 height 274
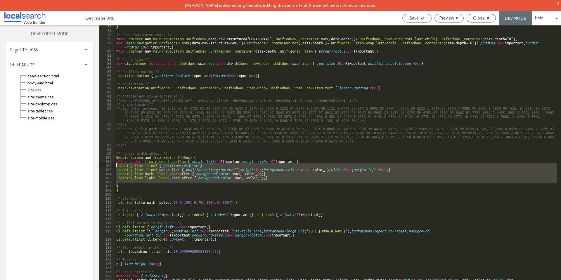
drag, startPoint x: 120, startPoint y: 185, endPoint x: 113, endPoint y: 164, distance: 22.0
click at [113, 164] on div "** 75 76 77 78 79 80 81 82 83 84 85 86 87 88 89 90 91 92 93 94 95 96 97 98 99 1…" at bounding box center [330, 158] width 462 height 266
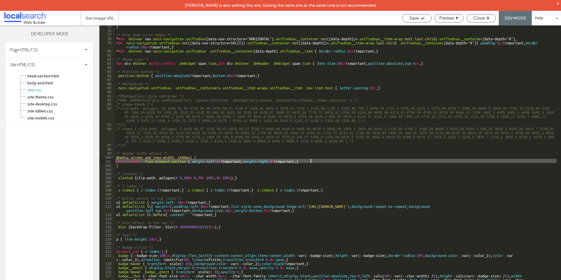
scroll to position [377, 0]
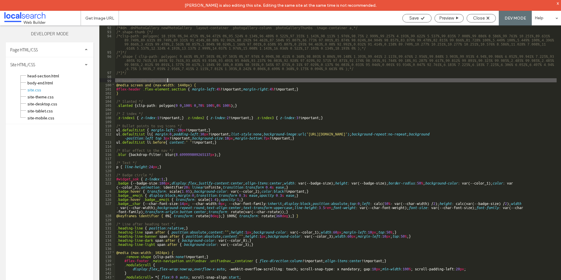
click at [210, 80] on div "/*#dm .dmPhotoGallery.newPhotoGallery .layout-container .photogallery-column .p…" at bounding box center [335, 162] width 441 height 274
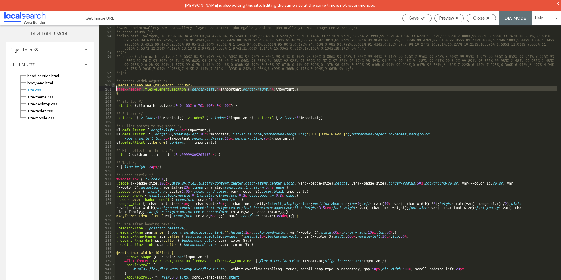
drag, startPoint x: 122, startPoint y: 94, endPoint x: 113, endPoint y: 86, distance: 12.0
click at [113, 86] on div "** 92 93 94 95 96 97 98 99 100 101 102 103 104 105 106 107 108 109 110 111 112 …" at bounding box center [330, 158] width 462 height 266
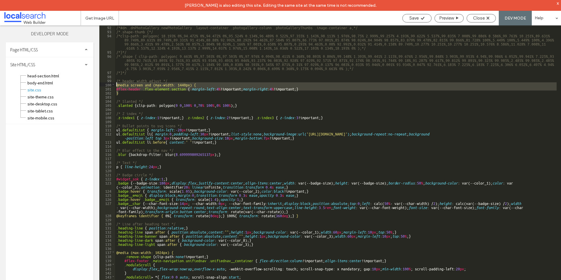
click at [128, 96] on div "/*#dm .dmPhotoGallery.newPhotoGallery .layout-container .photogallery-column .p…" at bounding box center [335, 162] width 441 height 274
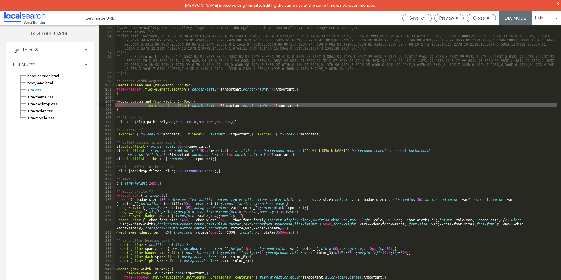
scroll to position [393, 0]
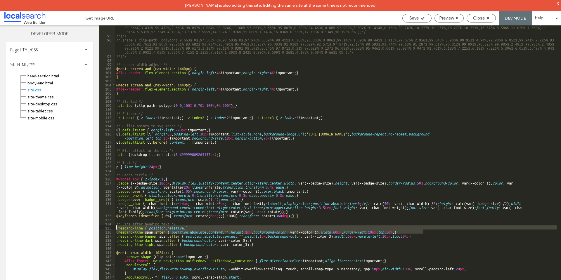
drag, startPoint x: 424, startPoint y: 232, endPoint x: 117, endPoint y: 228, distance: 307.1
click at [117, 228] on div "/*clip-path: polygon( 18.193% 0%,94.472% 0%,94.472% 0%,95.524% 0.134%,96.489% 0…" at bounding box center [335, 160] width 441 height 286
click at [199, 96] on div "/*clip-path: polygon( 18.193% 0%,94.472% 0%,94.472% 0%,95.524% 0.134%,96.489% 0…" at bounding box center [335, 160] width 441 height 286
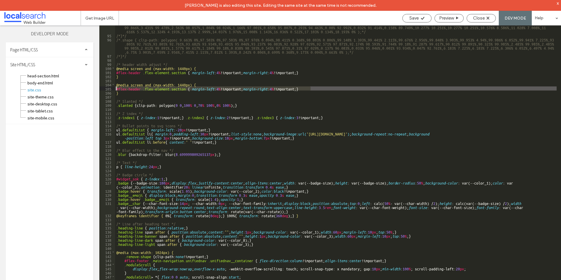
drag, startPoint x: 319, startPoint y: 88, endPoint x: 112, endPoint y: 87, distance: 207.7
click at [112, 87] on div "** 94 95 96 97 98 99 100 101 102 103 104 105 106 107 108 109 110 111 112 113 11…" at bounding box center [330, 158] width 462 height 266
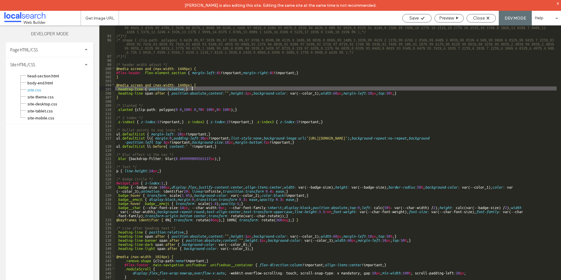
click at [243, 88] on div "/*clip-path: polygon( 18.193% 0%,94.472% 0%,94.472% 0%,95.524% 0.134%,96.489% 0…" at bounding box center [335, 160] width 441 height 286
click at [197, 94] on div "/*clip-path: polygon( 18.193% 0%,94.472% 0%,94.472% 0%,95.524% 0.134%,96.489% 0…" at bounding box center [335, 160] width 441 height 286
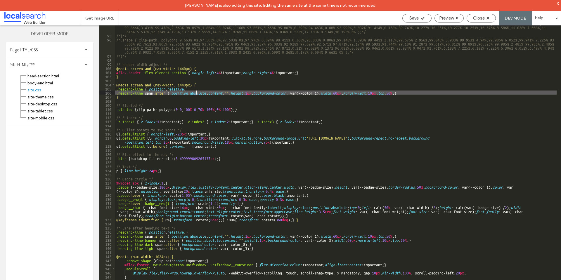
click at [187, 89] on div "/*clip-path: polygon( 18.193% 0%,94.472% 0%,94.472% 0%,95.524% 0.134%,96.489% 0…" at bounding box center [335, 160] width 441 height 286
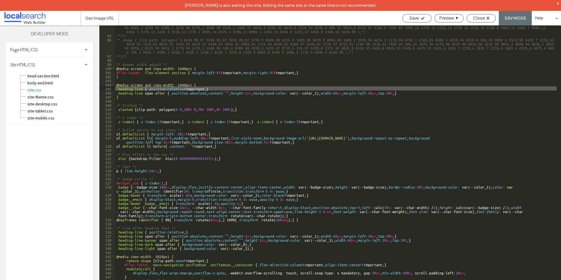
click at [207, 90] on div "/*clip-path: polygon( 18.193% 0%,94.472% 0%,94.472% 0%,95.524% 0.134%,96.489% 0…" at bounding box center [335, 160] width 441 height 286
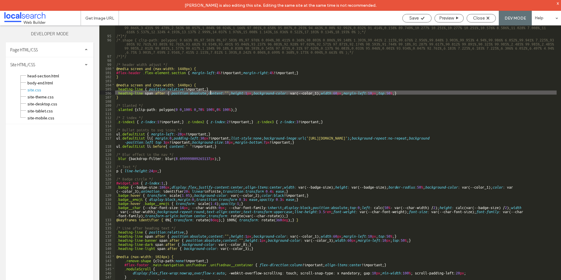
click at [210, 94] on div "/*clip-path: polygon( 18.193% 0%,94.472% 0%,94.472% 0%,95.524% 0.134%,96.489% 0…" at bounding box center [335, 160] width 441 height 286
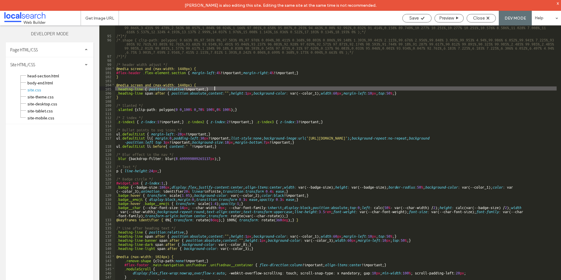
click at [406, 87] on div "/*clip-path: polygon( 18.193% 0%,94.472% 0%,94.472% 0%,95.524% 0.134%,96.489% 0…" at bounding box center [335, 160] width 441 height 286
click at [414, 93] on div "/*clip-path: polygon( 18.193% 0%,94.472% 0%,94.472% 0%,95.524% 0.134%,96.489% 0…" at bounding box center [335, 160] width 441 height 286
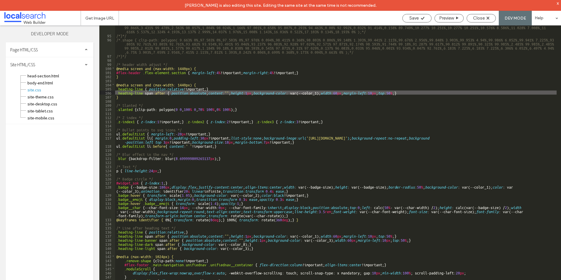
click at [412, 93] on div "/*clip-path: polygon( 18.193% 0%,94.472% 0%,94.472% 0%,95.524% 0.134%,96.489% 0…" at bounding box center [335, 160] width 441 height 286
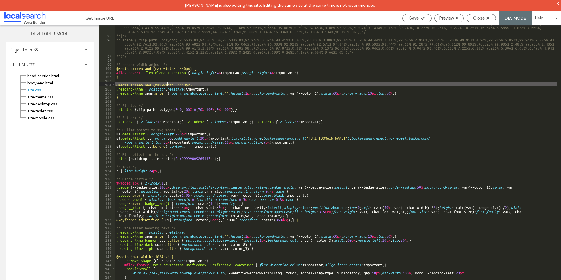
click at [167, 85] on div "/*clip-path: polygon( 18.193% 0%,94.472% 0%,94.472% 0%,95.524% 0.134%,96.489% 0…" at bounding box center [335, 160] width 441 height 286
click at [387, 78] on div "/*clip-path: polygon( 18.193% 0%,94.472% 0%,94.472% 0%,95.524% 0.134%,96.489% 0…" at bounding box center [335, 160] width 441 height 286
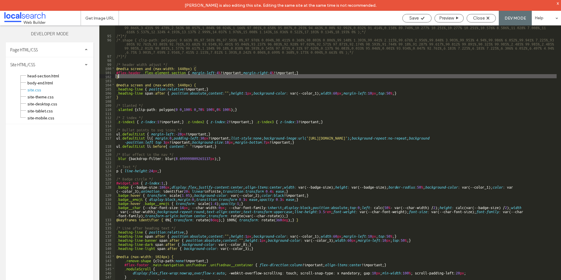
click at [392, 93] on div "/*clip-path: polygon( 18.193% 0%,94.472% 0%,94.472% 0%,95.524% 0.134%,96.489% 0…" at bounding box center [335, 160] width 441 height 286
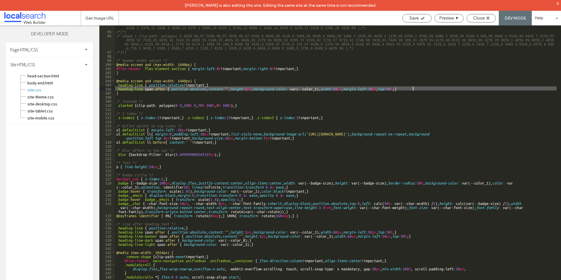
scroll to position [362, 0]
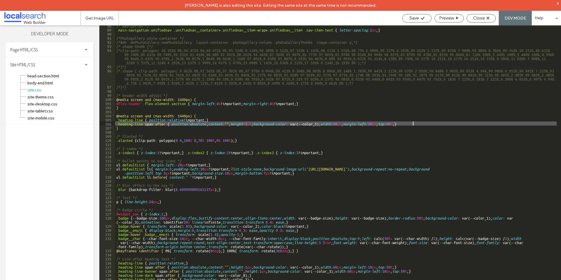
click at [147, 137] on div "/* Navigation */ .main-navigation.unifiednav .unifiednav__container > .unifiedn…" at bounding box center [335, 160] width 441 height 274
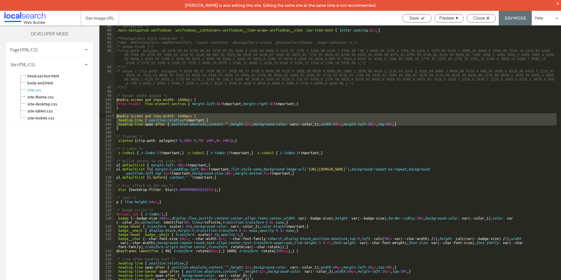
drag, startPoint x: 119, startPoint y: 128, endPoint x: 114, endPoint y: 115, distance: 13.9
click at [114, 115] on div "** 88 89 90 91 92 93 94 95 96 97 98 99 100 101 102 103 104 105 106 107 108 109 …" at bounding box center [330, 158] width 462 height 266
click at [163, 124] on div "/* Navigation */ .main-navigation.unifiednav .unifiednav__container > .unifiedn…" at bounding box center [335, 158] width 441 height 266
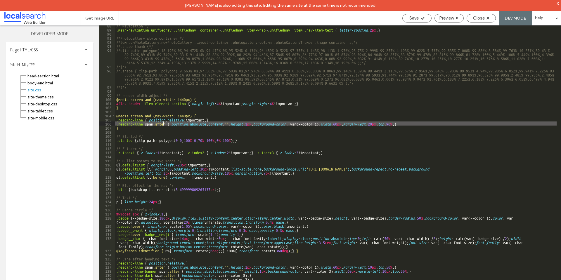
click at [180, 122] on div "/* Navigation */ .main-navigation.unifiednav .unifiednav__container > .unifiedn…" at bounding box center [335, 160] width 441 height 274
click at [148, 125] on div "/* Navigation */ .main-navigation.unifiednav .unifiednav__container > .unifiedn…" at bounding box center [335, 160] width 441 height 274
click at [143, 125] on div "/* Navigation */ .main-navigation.unifiednav .unifiednav__container > .unifiedn…" at bounding box center [335, 160] width 441 height 274
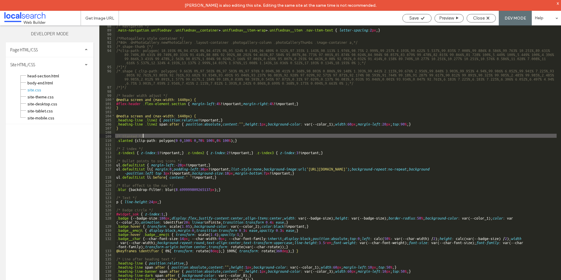
click at [265, 137] on div "/* Navigation */ .main-navigation.unifiednav .unifiednav__container > .unifiedn…" at bounding box center [335, 160] width 441 height 274
click at [223, 148] on div "/* Navigation */ .main-navigation.unifiednav .unifiednav__container > .unifiedn…" at bounding box center [335, 160] width 441 height 274
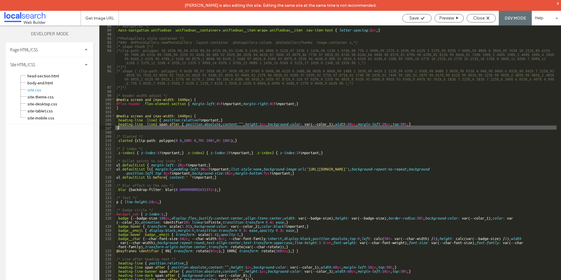
click at [196, 127] on div "/* Navigation */ .main-navigation.unifiednav .unifiednav__container > .unifiedn…" at bounding box center [335, 160] width 441 height 274
click at [204, 123] on div "/* Navigation */ .main-navigation.unifiednav .unifiednav__container > .unifiedn…" at bounding box center [335, 160] width 441 height 274
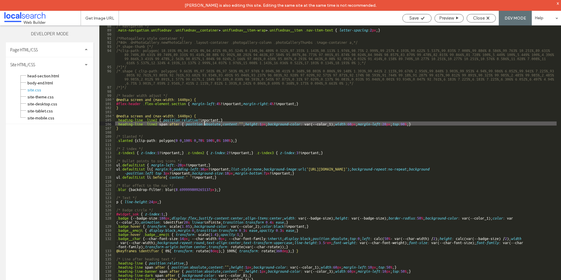
click at [223, 123] on div "/* Navigation */ .main-navigation.unifiednav .unifiednav__container > .unifiedn…" at bounding box center [335, 160] width 441 height 274
click at [226, 124] on div "/* Navigation */ .main-navigation.unifiednav .unifiednav__container > .unifiedn…" at bounding box center [335, 160] width 441 height 274
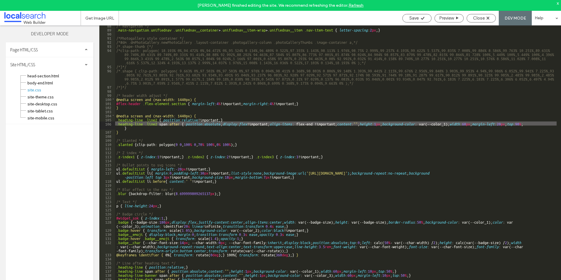
click at [321, 149] on div "/* Navigation */ .main-navigation.unifiednav .unifiednav__container > .unifiedn…" at bounding box center [335, 160] width 441 height 274
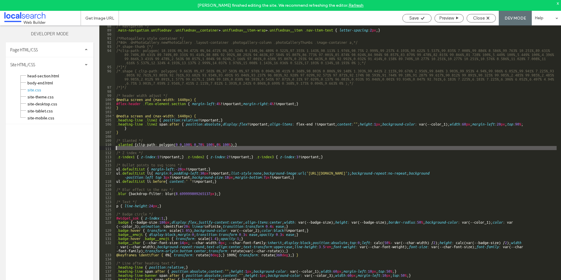
click at [214, 152] on div "/* Navigation */ .main-navigation.unifiednav .unifiednav__container > .unifiedn…" at bounding box center [335, 160] width 441 height 274
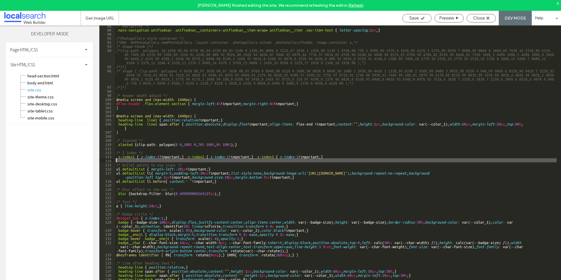
click at [165, 161] on div "/* Navigation */ .main-navigation.unifiednav .unifiednav__container > .unifiedn…" at bounding box center [335, 160] width 441 height 274
click at [156, 124] on div "/* Navigation */ .main-navigation.unifiednav .unifiednav__container > .unifiedn…" at bounding box center [335, 160] width 441 height 274
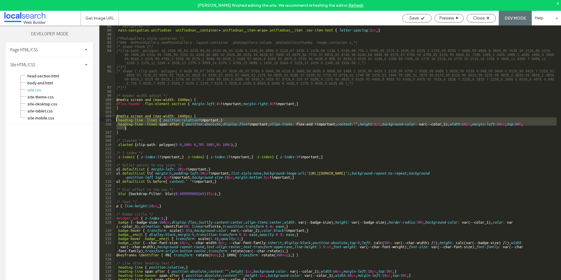
drag, startPoint x: 135, startPoint y: 126, endPoint x: 114, endPoint y: 117, distance: 22.8
click at [115, 118] on div "/* Navigation */ .main-navigation.unifiednav .unifiednav__container > .unifiedn…" at bounding box center [335, 160] width 441 height 274
click at [123, 127] on div "/* Navigation */ .main-navigation.unifiednav .unifiednav__container > .unifiedn…" at bounding box center [335, 158] width 441 height 266
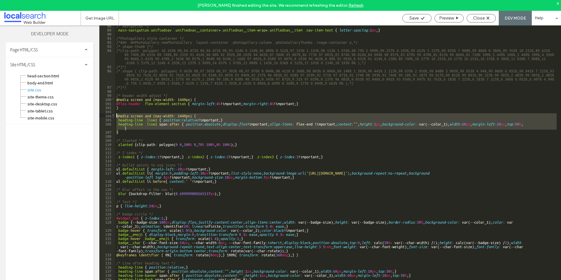
drag, startPoint x: 113, startPoint y: 121, endPoint x: 112, endPoint y: 115, distance: 5.9
click at [112, 115] on div "** 88 89 90 91 92 93 94 95 96 97 98 99 100 101 102 103 104 105 106 107 108 109 …" at bounding box center [330, 158] width 462 height 266
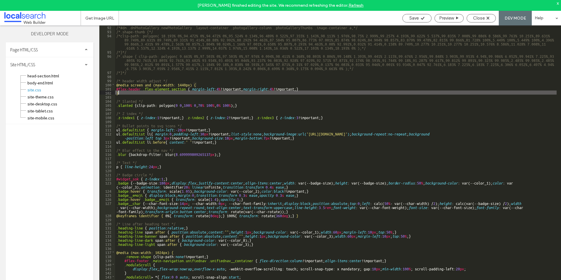
scroll to position [377, 0]
click at [174, 228] on div "/*#dm .dmPhotoGallery.newPhotoGallery .layout-container .photogallery-column .p…" at bounding box center [335, 162] width 441 height 274
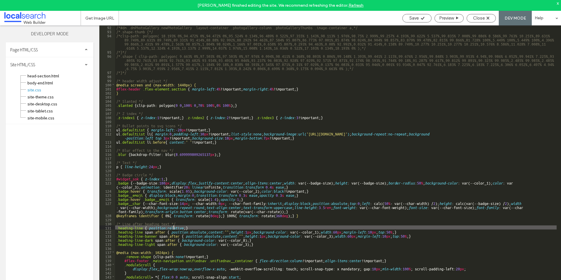
click at [159, 198] on div "/*#dm .dmPhotoGallery.newPhotoGallery .layout-container .photogallery-column .p…" at bounding box center [335, 162] width 441 height 274
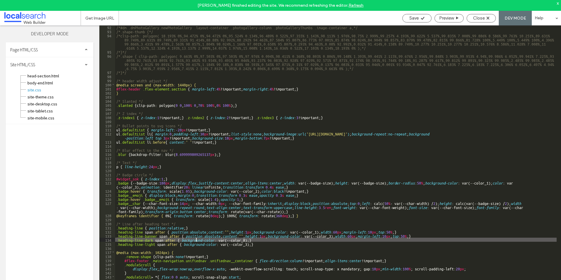
click at [195, 240] on div "/*#dm .dmPhotoGallery.newPhotoGallery .layout-container .photogallery-column .p…" at bounding box center [335, 162] width 441 height 274
click at [289, 237] on div "/*#dm .dmPhotoGallery.newPhotoGallery .layout-container .photogallery-column .p…" at bounding box center [335, 162] width 441 height 274
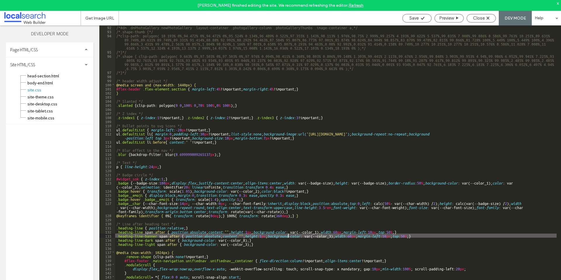
click at [392, 235] on div "/*#dm .dmPhotoGallery.newPhotoGallery .layout-container .photogallery-column .p…" at bounding box center [335, 162] width 441 height 274
click at [410, 230] on div "/*#dm .dmPhotoGallery.newPhotoGallery .layout-container .photogallery-column .p…" at bounding box center [335, 162] width 441 height 274
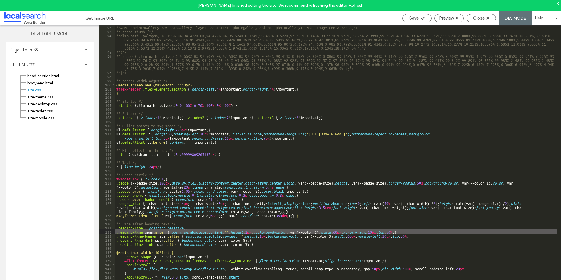
click at [415, 232] on div "/*#dm .dmPhotoGallery.newPhotoGallery .layout-container .photogallery-column .p…" at bounding box center [335, 162] width 441 height 274
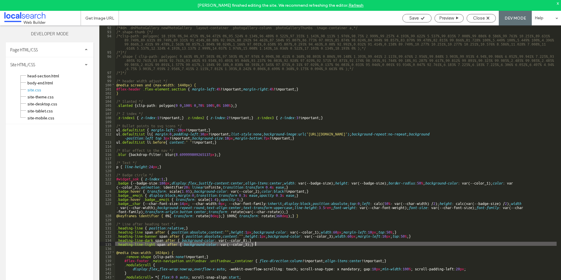
click at [411, 244] on div "/*#dm .dmPhotoGallery.newPhotoGallery .layout-container .photogallery-column .p…" at bounding box center [335, 162] width 441 height 274
click at [292, 235] on div "/*#dm .dmPhotoGallery.newPhotoGallery .layout-container .photogallery-column .p…" at bounding box center [335, 162] width 441 height 274
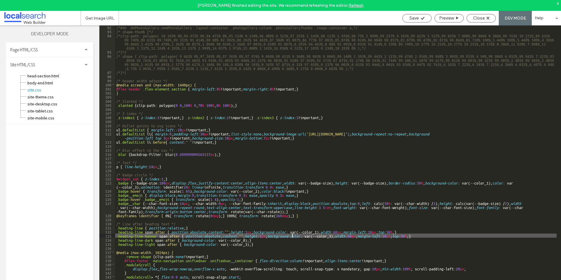
click at [393, 232] on div "/*#dm .dmPhotoGallery.newPhotoGallery .layout-container .photogallery-column .p…" at bounding box center [335, 162] width 441 height 274
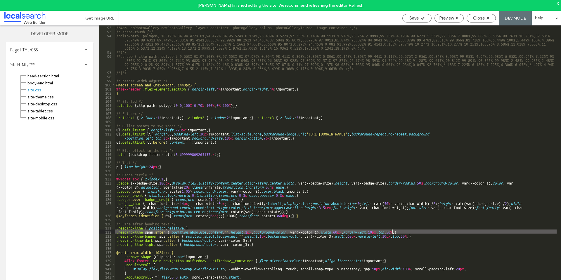
click at [412, 232] on div "/*#dm .dmPhotoGallery.newPhotoGallery .layout-container .photogallery-column .p…" at bounding box center [335, 162] width 441 height 274
click at [391, 231] on div "/*#dm .dmPhotoGallery.newPhotoGallery .layout-container .photogallery-column .p…" at bounding box center [335, 162] width 441 height 274
click at [231, 137] on div "/*#dm .dmPhotoGallery.newPhotoGallery .layout-container .photogallery-column .p…" at bounding box center [335, 162] width 441 height 274
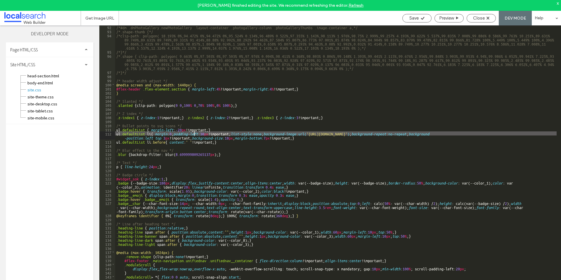
click at [194, 133] on div "/*#dm .dmPhotoGallery.newPhotoGallery .layout-container .photogallery-column .p…" at bounding box center [335, 162] width 441 height 274
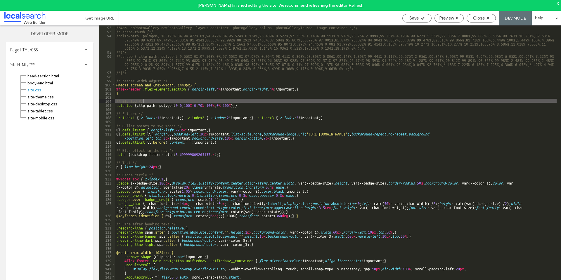
click at [200, 101] on div "/*#dm .dmPhotoGallery.newPhotoGallery .layout-container .photogallery-column .p…" at bounding box center [335, 162] width 441 height 274
click at [212, 96] on div "/*#dm .dmPhotoGallery.newPhotoGallery .layout-container .photogallery-column .p…" at bounding box center [335, 162] width 441 height 274
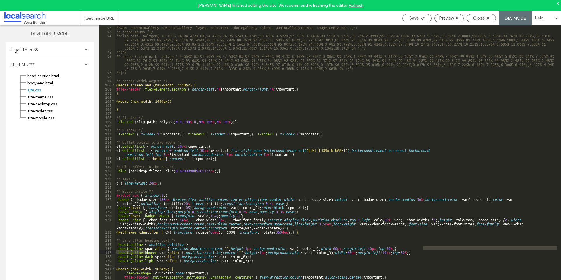
drag, startPoint x: 425, startPoint y: 250, endPoint x: 136, endPoint y: 249, distance: 288.7
click at [136, 249] on div "/*#dm .dmPhotoGallery.newPhotoGallery .layout-container .photogallery-column .p…" at bounding box center [335, 162] width 441 height 274
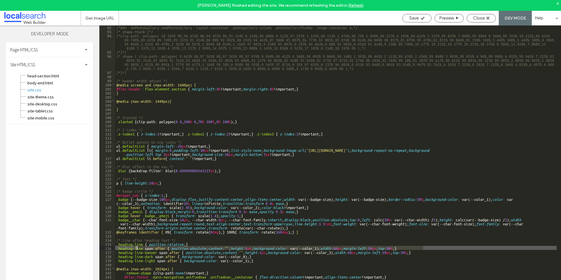
click at [182, 250] on div "/*#dm .dmPhotoGallery.newPhotoGallery .layout-container .photogallery-column .p…" at bounding box center [335, 158] width 441 height 266
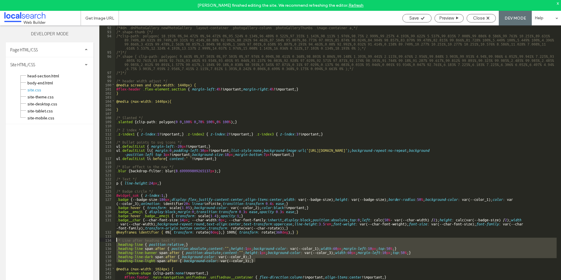
drag, startPoint x: 262, startPoint y: 261, endPoint x: 112, endPoint y: 241, distance: 151.1
click at [112, 241] on div "** 92 93 94 95 96 97 98 99 100 101 102 103 104 105 106 107 108 109 110 111 112 …" at bounding box center [330, 158] width 462 height 266
click at [198, 100] on div "/*#dm .dmPhotoGallery.newPhotoGallery .layout-container .photogallery-column .p…" at bounding box center [335, 162] width 441 height 274
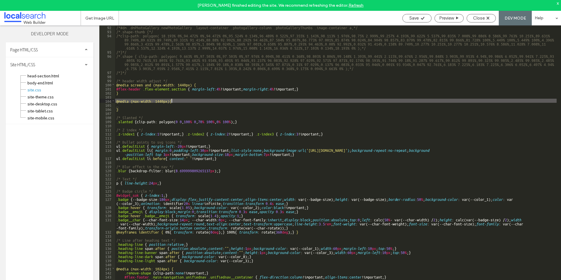
click at [191, 108] on div "/*#dm .dmPhotoGallery.newPhotoGallery .layout-container .photogallery-column .p…" at bounding box center [335, 162] width 441 height 274
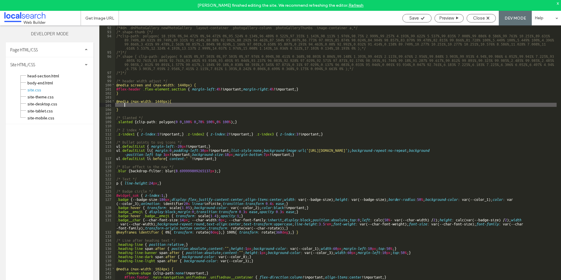
click at [190, 106] on div "/*#dm .dmPhotoGallery.newPhotoGallery .layout-container .photogallery-column .p…" at bounding box center [335, 162] width 441 height 274
paste textarea
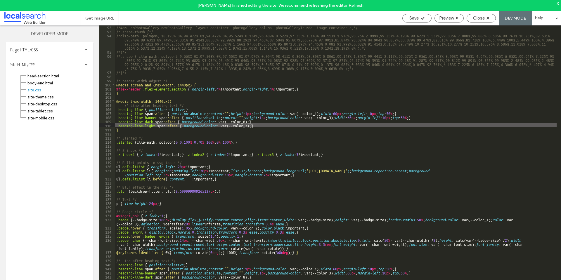
click at [142, 109] on div "/*#dm .dmPhotoGallery.newPhotoGallery .layout-container .photogallery-column .p…" at bounding box center [335, 162] width 441 height 274
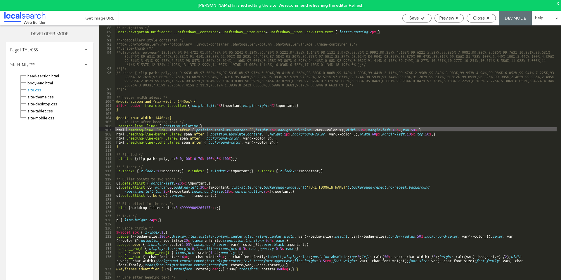
scroll to position [360, 0]
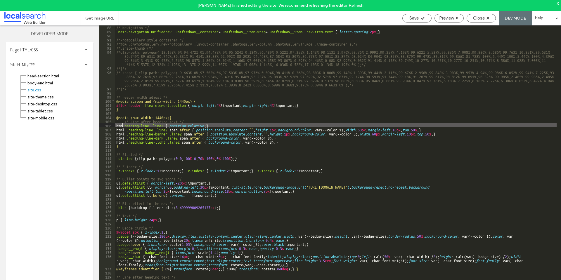
type textarea "**"
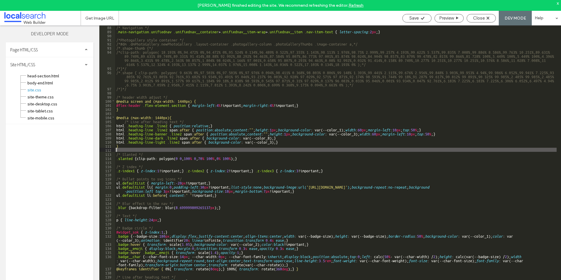
click at [216, 149] on div "/* Navigation */ .main-navigation.unifiednav .unifiednav__container > .unifiedn…" at bounding box center [335, 162] width 441 height 274
click at [166, 122] on div "/* Navigation */ .main-navigation.unifiednav .unifiednav__container > .unifiedn…" at bounding box center [335, 162] width 441 height 274
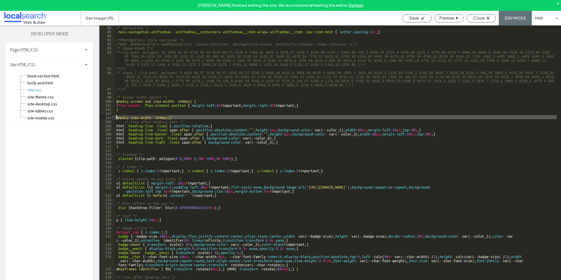
drag, startPoint x: 169, startPoint y: 117, endPoint x: 115, endPoint y: 116, distance: 54.4
click at [115, 116] on div "** 88 89 90 91 92 93 94 95 96 97 98 99 100 101 102 103 104 105 106 107 108 109 …" at bounding box center [330, 158] width 462 height 266
drag, startPoint x: 229, startPoint y: 121, endPoint x: 230, endPoint y: 126, distance: 4.7
click at [230, 121] on div "/* Navigation */ .main-navigation.unifiednav .unifiednav__container > .unifiedn…" at bounding box center [335, 162] width 441 height 274
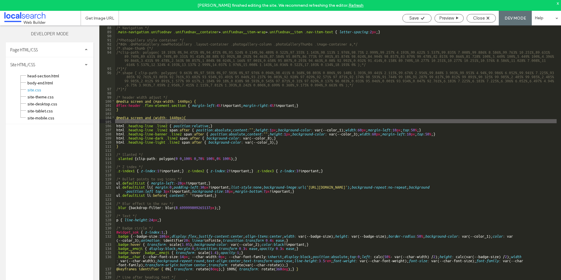
click at [431, 18] on div "Save Preview Close DEV MODE Help" at bounding box center [480, 18] width 162 height 15
click at [415, 20] on span "Save" at bounding box center [413, 17] width 9 height 5
click at [416, 20] on span "Save" at bounding box center [413, 17] width 9 height 5
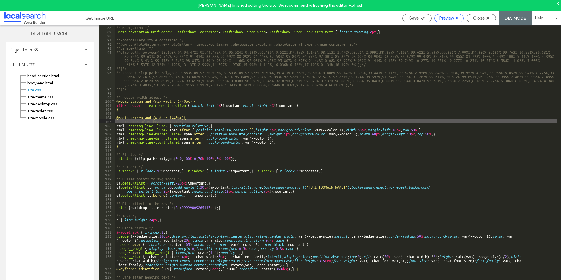
click at [456, 18] on icon at bounding box center [457, 18] width 4 height 4
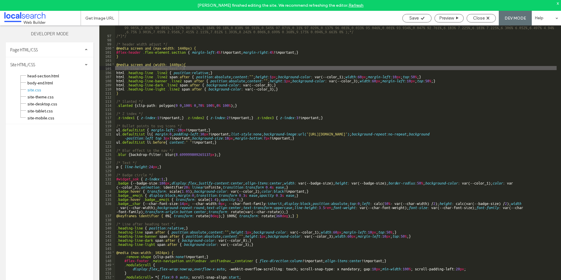
scroll to position [413, 0]
click at [172, 117] on div "/*.shape { clip-path: polygon( 9.663% 0%,97.503% 0%,97.503% 0%,97.976% 0.094%,9…" at bounding box center [335, 160] width 441 height 286
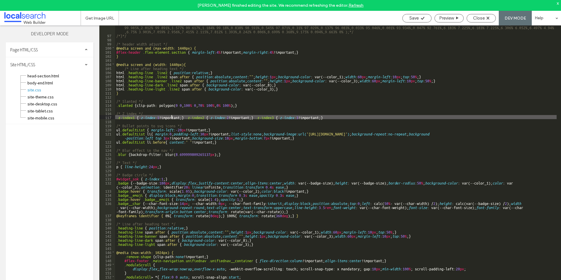
click at [214, 86] on div "/*.shape { clip-path: polygon( 9.663% 0%,97.503% 0%,97.503% 0%,97.976% 0.094%,9…" at bounding box center [335, 160] width 441 height 286
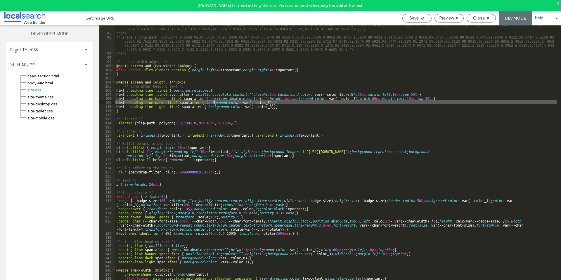
scroll to position [396, 0]
click at [148, 90] on div "/*clip-path: polygon( 18.193% 0%,94.472% 0%,94.472% 0%,95.524% 0.134%,96.489% 0…" at bounding box center [335, 157] width 441 height 286
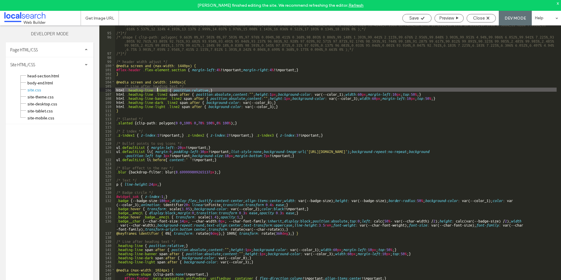
click at [157, 90] on div "/*clip-path: polygon( 18.193% 0%,94.472% 0%,94.472% 0%,95.524% 0.134%,96.489% 0…" at bounding box center [335, 157] width 441 height 286
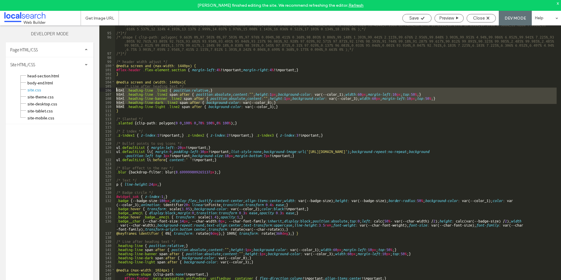
drag, startPoint x: 124, startPoint y: 107, endPoint x: 115, endPoint y: 90, distance: 19.5
click at [115, 90] on div "** 94 95 96 97 98 99 100 101 102 103 104 105 106 107 108 109 110 111 112 113 11…" at bounding box center [330, 158] width 462 height 266
click at [162, 95] on div "/*clip-path: polygon( 18.193% 0%,94.472% 0%,94.472% 0%,95.524% 0.134%,96.489% 0…" at bounding box center [335, 158] width 441 height 266
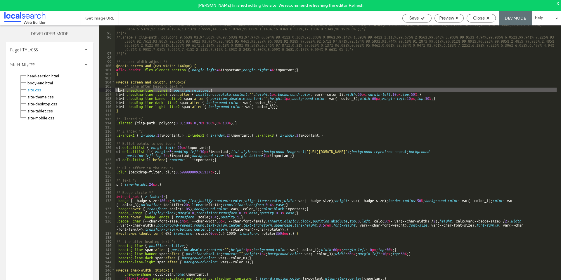
drag, startPoint x: 154, startPoint y: 89, endPoint x: 119, endPoint y: 88, distance: 34.5
click at [119, 88] on div "/*clip-path: polygon( 18.193% 0%,94.472% 0%,94.472% 0%,95.524% 0.134%,96.489% 0…" at bounding box center [335, 157] width 441 height 286
click at [152, 94] on div "/*clip-path: polygon( 18.193% 0%,94.472% 0%,94.472% 0%,95.524% 0.134%,96.489% 0…" at bounding box center [335, 157] width 441 height 286
drag, startPoint x: 156, startPoint y: 90, endPoint x: 102, endPoint y: 94, distance: 53.6
click at [102, 94] on div "** 94 95 96 97 98 99 100 101 102 103 104 105 106 107 108 109 110 111 112 113 11…" at bounding box center [330, 158] width 462 height 266
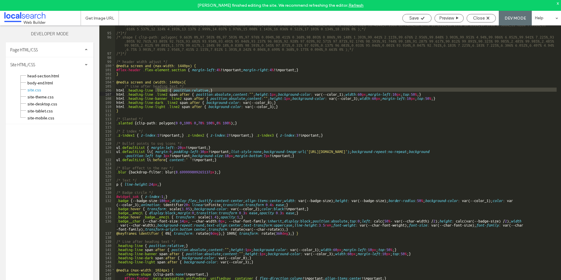
click at [173, 95] on div "/*clip-path: polygon( 18.193% 0%,94.472% 0%,94.472% 0%,95.524% 0.134%,96.489% 0…" at bounding box center [335, 157] width 441 height 286
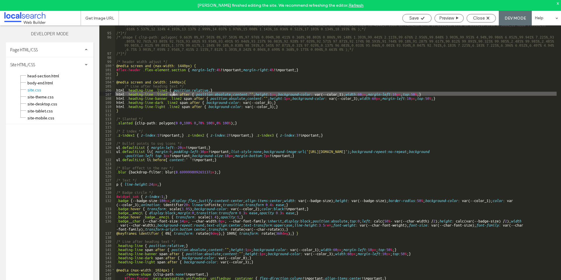
click at [155, 89] on div "/*clip-path: polygon( 18.193% 0%,94.472% 0%,94.472% 0%,95.524% 0.134%,96.489% 0…" at bounding box center [335, 157] width 441 height 286
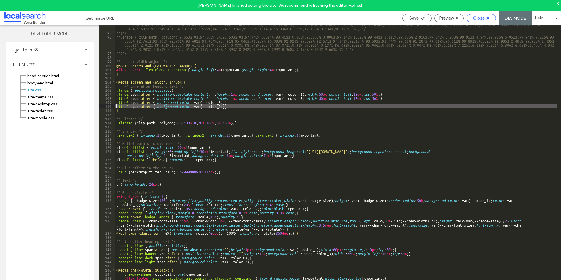
click at [486, 17] on icon at bounding box center [487, 18] width 3 height 3
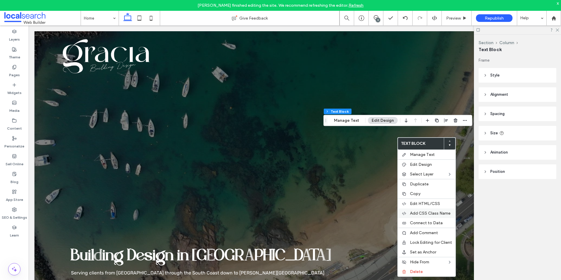
click at [439, 214] on span "Add CSS Class Name" at bounding box center [430, 213] width 41 height 5
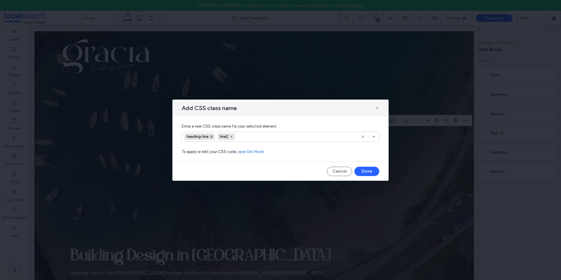
click at [212, 137] on use at bounding box center [212, 137] width 2 height 2
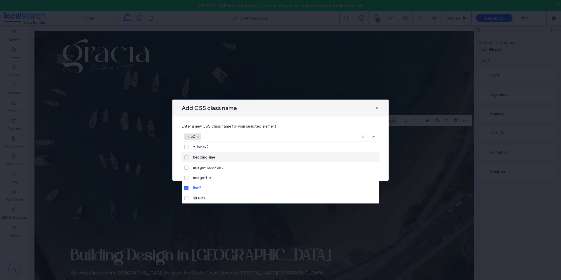
click at [375, 135] on icon at bounding box center [373, 136] width 5 height 5
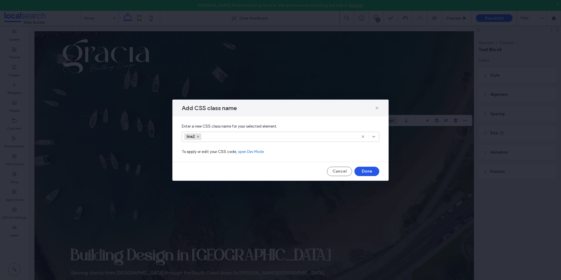
click at [373, 171] on button "Done" at bounding box center [366, 171] width 25 height 9
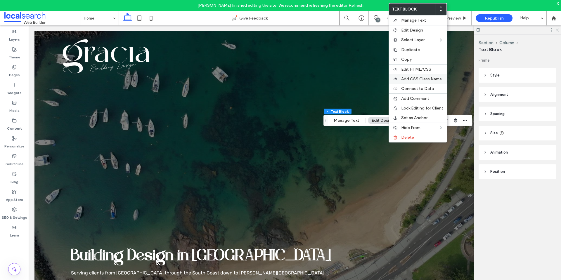
click at [421, 76] on div "Add CSS Class Name" at bounding box center [418, 79] width 58 height 10
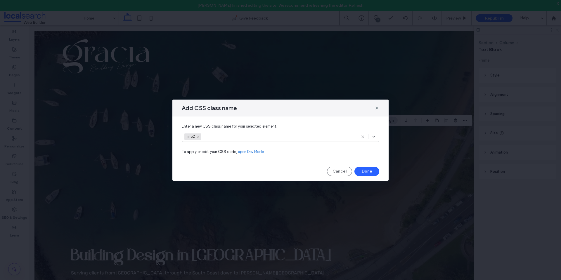
click at [222, 138] on input at bounding box center [224, 136] width 40 height 9
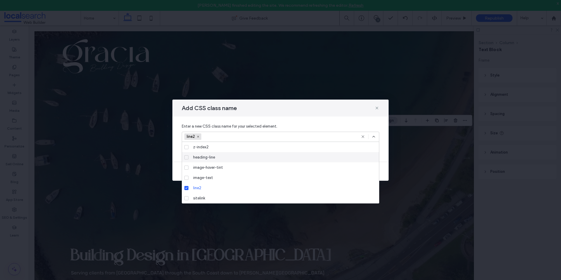
click at [223, 159] on div "heading-line" at bounding box center [282, 157] width 183 height 10
click at [375, 134] on div "line2 heading-line" at bounding box center [281, 137] width 198 height 10
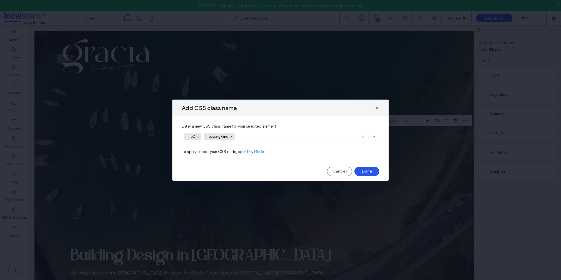
click at [365, 170] on button "Done" at bounding box center [366, 171] width 25 height 9
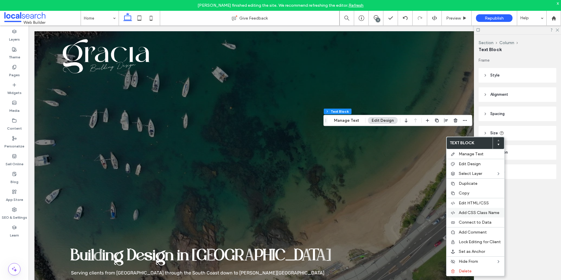
click at [485, 213] on span "Add CSS Class Name" at bounding box center [479, 212] width 41 height 5
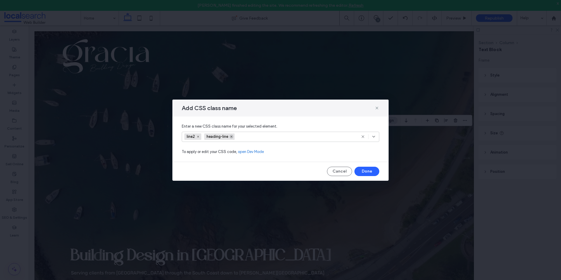
click at [233, 137] on icon at bounding box center [231, 136] width 3 height 3
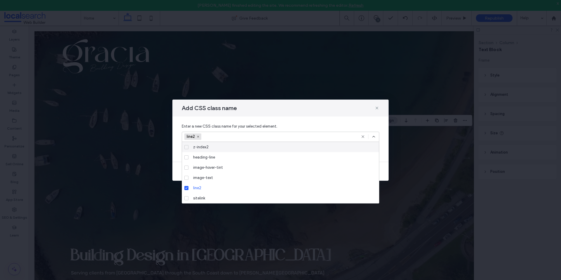
click at [375, 136] on icon at bounding box center [373, 136] width 5 height 5
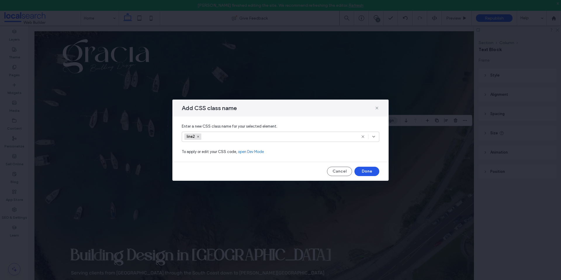
click at [370, 170] on button "Done" at bounding box center [366, 171] width 25 height 9
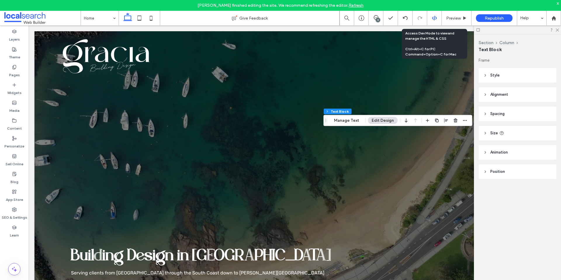
click at [435, 18] on icon at bounding box center [434, 17] width 5 height 5
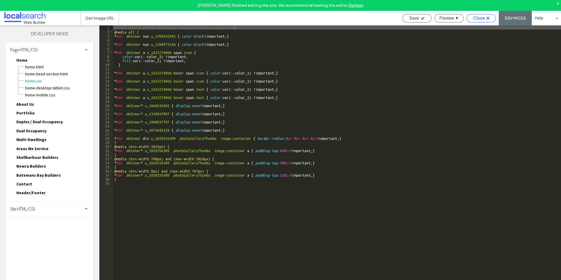
click at [481, 18] on span "Close" at bounding box center [479, 17] width 12 height 5
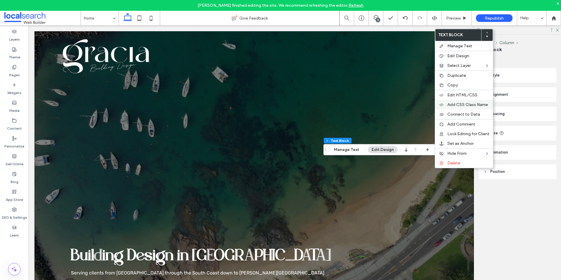
click at [463, 107] on span "Add CSS Class Name" at bounding box center [467, 104] width 41 height 5
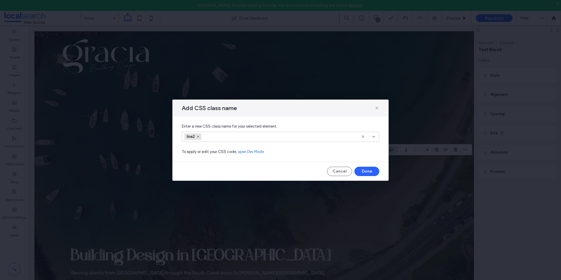
click at [240, 134] on input at bounding box center [224, 136] width 40 height 9
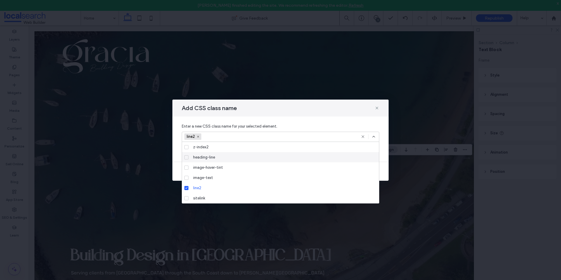
click at [234, 156] on div "heading-line" at bounding box center [282, 157] width 183 height 10
click at [375, 134] on icon at bounding box center [373, 136] width 5 height 5
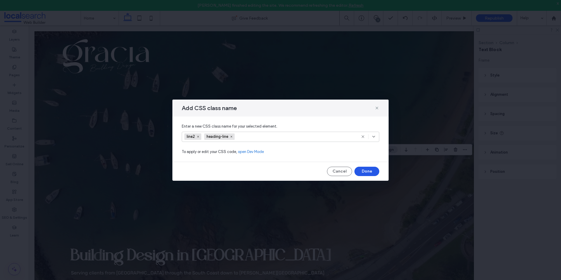
click at [368, 168] on button "Done" at bounding box center [366, 171] width 25 height 9
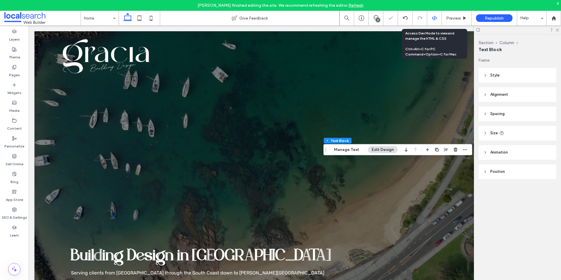
click at [432, 17] on icon at bounding box center [434, 17] width 5 height 5
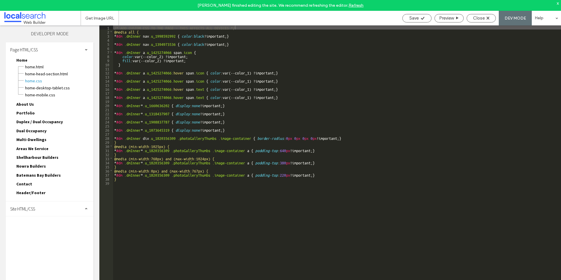
click at [24, 39] on div "Developer Mode" at bounding box center [50, 36] width 88 height 11
click at [32, 50] on span "Page HTML/CSS" at bounding box center [23, 50] width 27 height 6
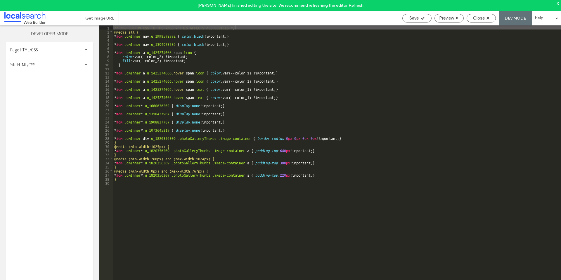
click at [36, 70] on div "Site HTML/CSS" at bounding box center [50, 64] width 88 height 15
click at [35, 90] on span "site.css" at bounding box center [60, 90] width 66 height 6
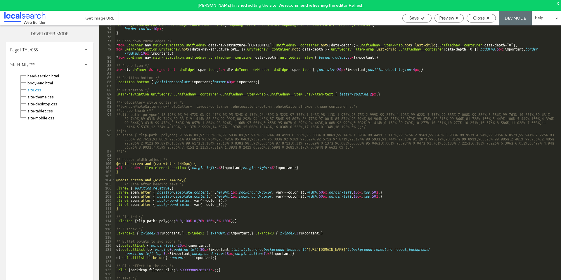
scroll to position [368, 0]
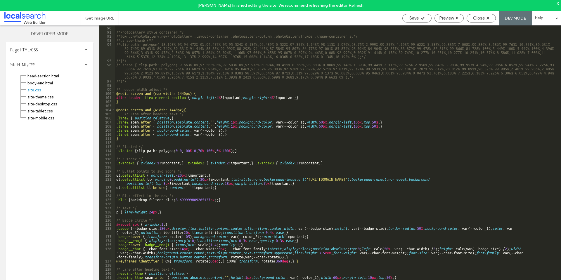
click at [129, 133] on div "/*Photogallery style container */ /*#dm .dmPhotoGallery.newPhotoGallery .layout…" at bounding box center [335, 162] width 441 height 274
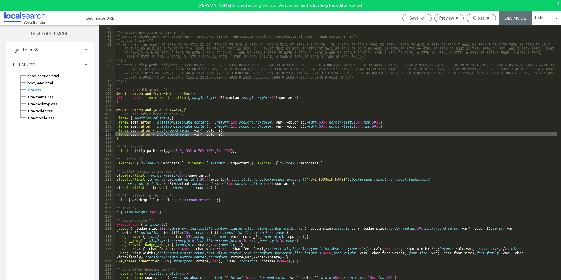
click at [209, 117] on div "/*Photogallery style container */ /*#dm .dmPhotoGallery.newPhotoGallery .layout…" at bounding box center [335, 162] width 441 height 274
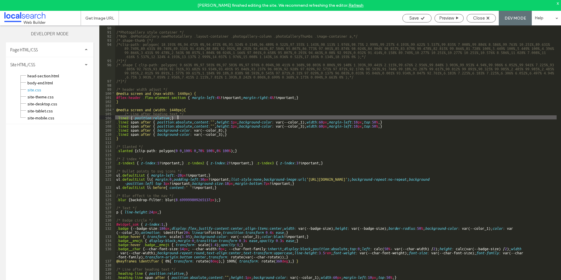
click at [151, 114] on div "/*Photogallery style container */ /*#dm .dmPhotoGallery.newPhotoGallery .layout…" at bounding box center [335, 162] width 441 height 274
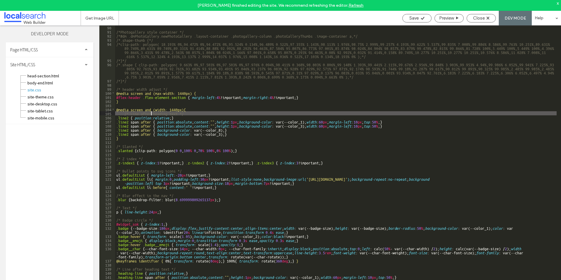
click at [191, 105] on div "/*Photogallery style container */ /*#dm .dmPhotoGallery.newPhotoGallery .layout…" at bounding box center [335, 162] width 441 height 274
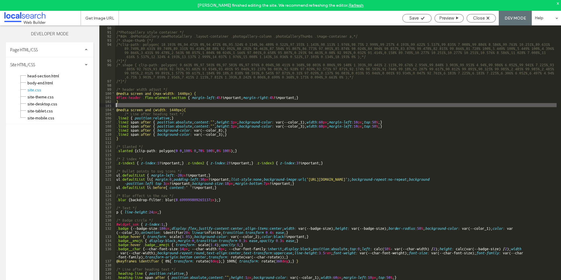
click at [191, 109] on div "/*Photogallery style container */ /*#dm .dmPhotoGallery.newPhotoGallery .layout…" at bounding box center [335, 162] width 441 height 274
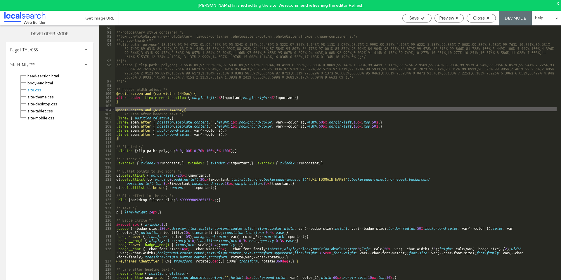
click at [125, 114] on div "/*Photogallery style container */ /*#dm .dmPhotoGallery.newPhotoGallery .layout…" at bounding box center [335, 162] width 441 height 274
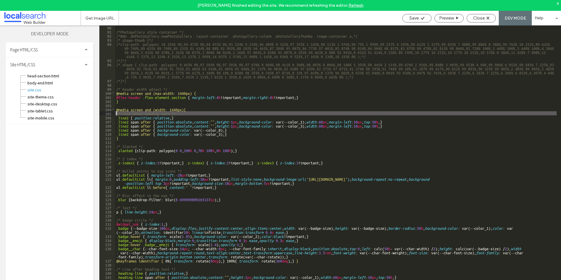
click at [154, 108] on div "/*Photogallery style container */ /*#dm .dmPhotoGallery.newPhotoGallery .layout…" at bounding box center [335, 162] width 441 height 274
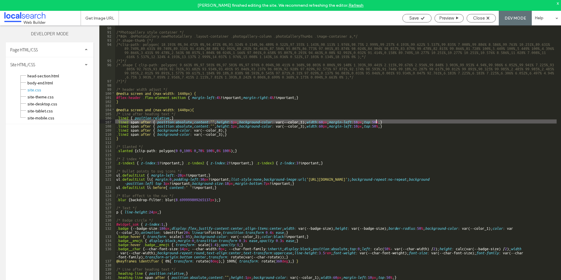
click at [377, 122] on div "/*Photogallery style container */ /*#dm .dmPhotoGallery.newPhotoGallery .layout…" at bounding box center [335, 162] width 441 height 274
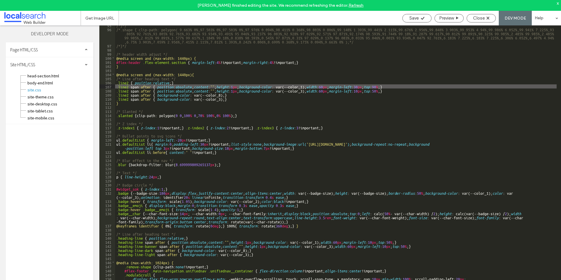
click at [69, 64] on div "Site HTML/CSS" at bounding box center [50, 64] width 88 height 15
click at [69, 62] on div "Site HTML/CSS" at bounding box center [50, 64] width 88 height 15
click at [77, 49] on div "Page HTML/CSS" at bounding box center [50, 49] width 88 height 15
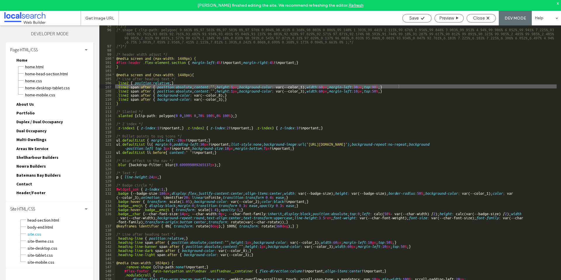
click at [42, 190] on span "Header/Footer" at bounding box center [29, 193] width 34 height 6
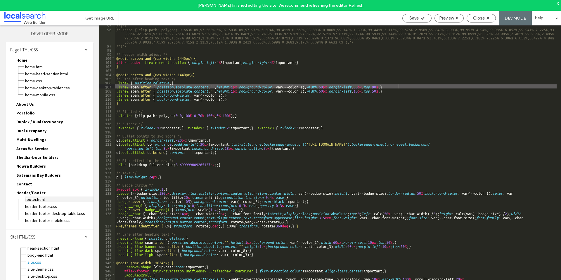
click at [52, 199] on span "footer.html" at bounding box center [59, 200] width 69 height 6
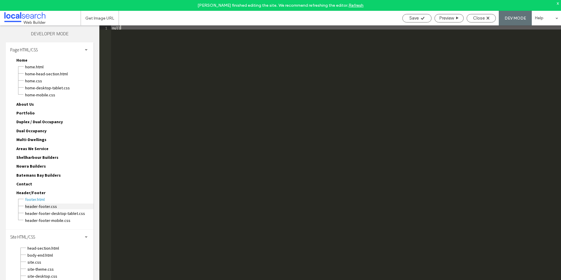
click at [52, 208] on span "header-footer.css" at bounding box center [59, 207] width 69 height 6
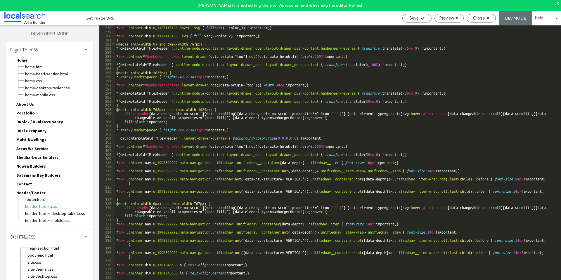
scroll to position [1170, 0]
drag, startPoint x: 57, startPoint y: 46, endPoint x: 55, endPoint y: 53, distance: 6.7
click at [58, 46] on div "Page HTML/CSS" at bounding box center [50, 49] width 88 height 15
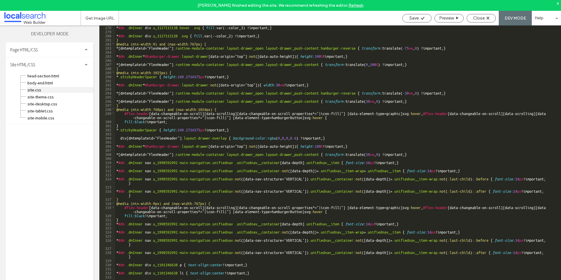
click at [48, 91] on span "site.css" at bounding box center [60, 90] width 66 height 6
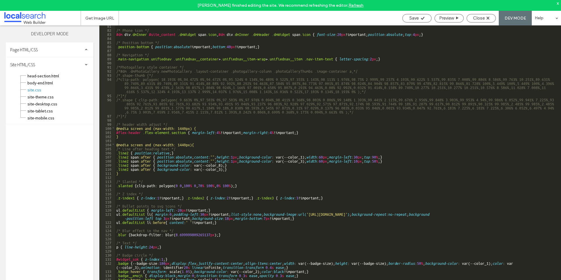
scroll to position [333, 0]
click at [149, 157] on div "/* Phone icon */ #dm div .dmInner #site_content .dmWidget span .icon , #dm div …" at bounding box center [335, 165] width 441 height 282
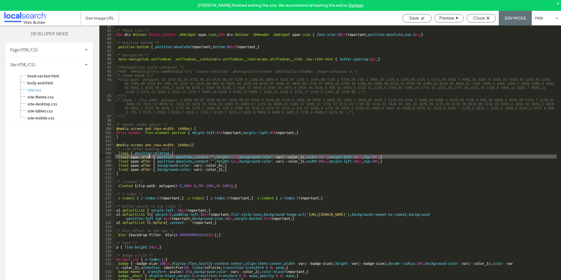
click at [165, 156] on div "/* Phone icon */ #dm div .dmInner #site_content .dmWidget span .icon , #dm div …" at bounding box center [335, 165] width 441 height 282
click at [221, 157] on div "/* Phone icon */ #dm div .dmInner #site_content .dmWidget span .icon , #dm div …" at bounding box center [335, 165] width 441 height 282
click at [379, 143] on div "/* Phone icon */ #dm div .dmInner #site_content .dmWidget span .icon , #dm div …" at bounding box center [335, 165] width 441 height 282
click at [385, 155] on div "/* Phone icon */ #dm div .dmInner #site_content .dmWidget span .icon , #dm div …" at bounding box center [335, 165] width 441 height 282
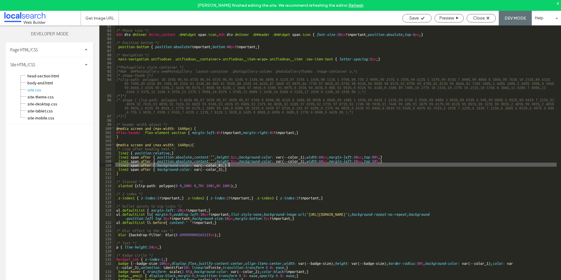
click at [382, 164] on div "/* Phone icon */ #dm div .dmInner #site_content .dmWidget span .icon , #dm div …" at bounding box center [335, 165] width 441 height 282
click at [379, 174] on div "/* Phone icon */ #dm div .dmInner #site_content .dmWidget span .icon , #dm div …" at bounding box center [335, 165] width 441 height 282
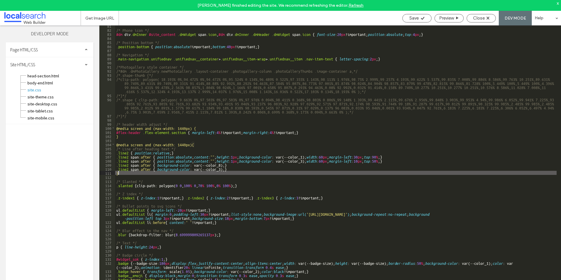
click at [377, 162] on div "/* Phone icon */ #dm div .dmInner #site_content .dmWidget span .icon , #dm div …" at bounding box center [335, 165] width 441 height 282
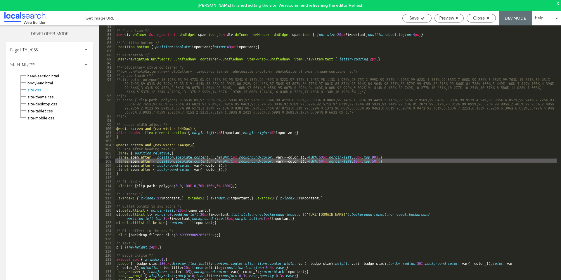
click at [379, 162] on div "/* Phone icon */ #dm div .dmInner #site_content .dmWidget span .icon , #dm div …" at bounding box center [335, 165] width 441 height 282
click at [349, 169] on div "/* Phone icon */ #dm div .dmInner #site_content .dmWidget span .icon , #dm div …" at bounding box center [335, 165] width 441 height 282
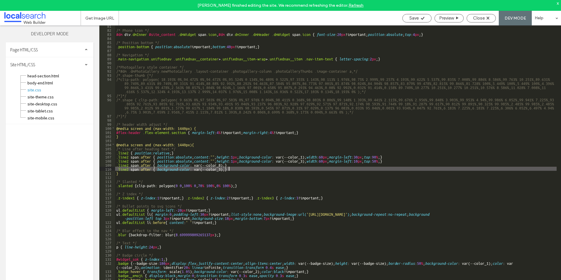
click at [372, 162] on div "/* Phone icon */ #dm div .dmInner #site_content .dmWidget span .icon , #dm div …" at bounding box center [335, 165] width 441 height 282
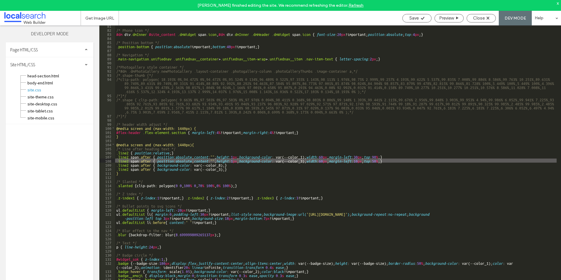
click at [380, 159] on div "/* Phone icon */ #dm div .dmInner #site_content .dmWidget span .icon , #dm div …" at bounding box center [335, 165] width 441 height 282
click at [377, 159] on div "/* Phone icon */ #dm div .dmInner #site_content .dmWidget span .icon , #dm div …" at bounding box center [335, 165] width 441 height 282
type textarea "**"
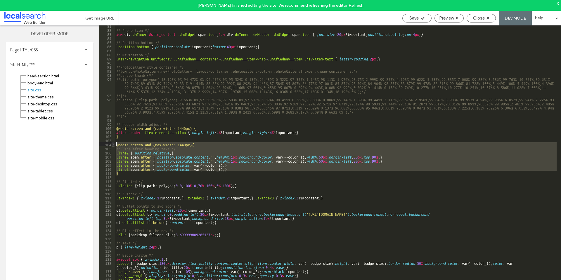
drag, startPoint x: 124, startPoint y: 174, endPoint x: 113, endPoint y: 143, distance: 32.8
click at [113, 143] on div "** 81 82 83 84 85 86 87 88 89 90 91 92 93 94 95 96 97 98 99 100 101 102 103 104…" at bounding box center [330, 158] width 462 height 266
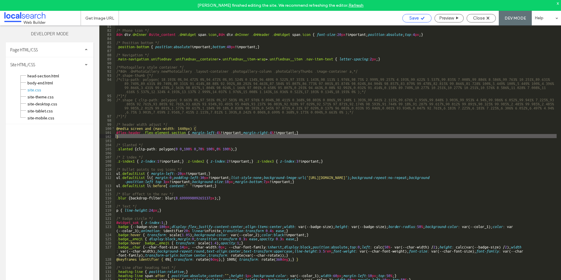
drag, startPoint x: 412, startPoint y: 20, endPoint x: 415, endPoint y: 21, distance: 3.4
click at [412, 19] on span "Save" at bounding box center [413, 17] width 9 height 5
click at [483, 19] on span "Close" at bounding box center [479, 17] width 12 height 5
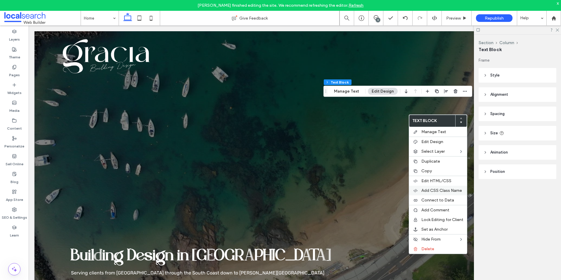
click at [439, 191] on span "Add CSS Class Name" at bounding box center [441, 190] width 41 height 5
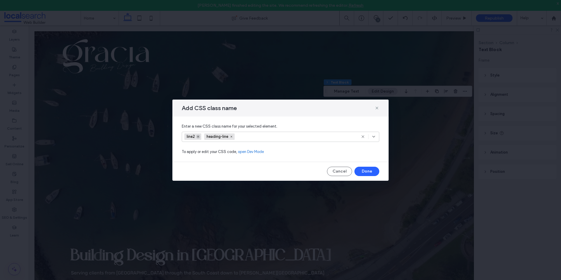
click at [199, 136] on icon at bounding box center [198, 136] width 3 height 3
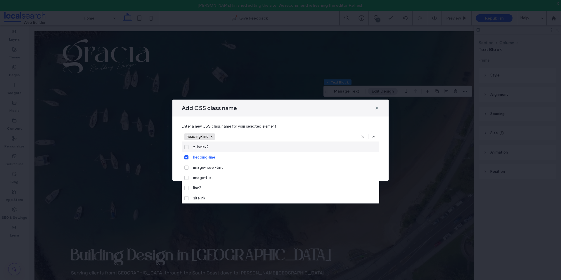
click at [374, 135] on icon at bounding box center [373, 136] width 5 height 5
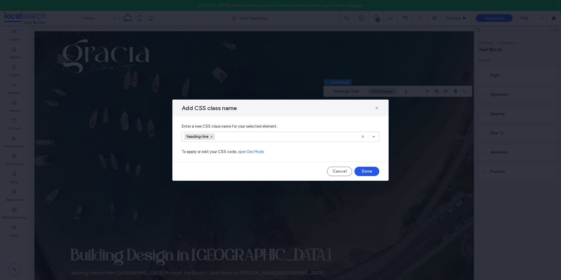
drag, startPoint x: 374, startPoint y: 162, endPoint x: 374, endPoint y: 171, distance: 8.2
click at [374, 163] on div "Add CSS class name Enter a new CSS class name for your selected element. headin…" at bounding box center [280, 140] width 216 height 81
click at [374, 171] on button "Done" at bounding box center [366, 171] width 25 height 9
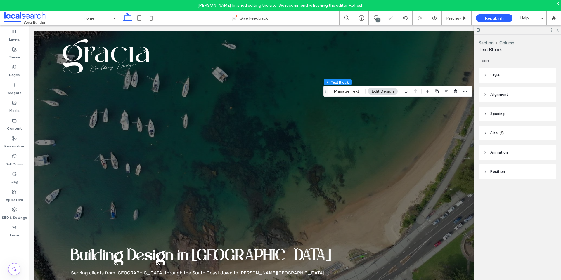
click at [349, 6] on link "Refresh" at bounding box center [356, 5] width 15 height 5
